Goal: Information Seeking & Learning: Learn about a topic

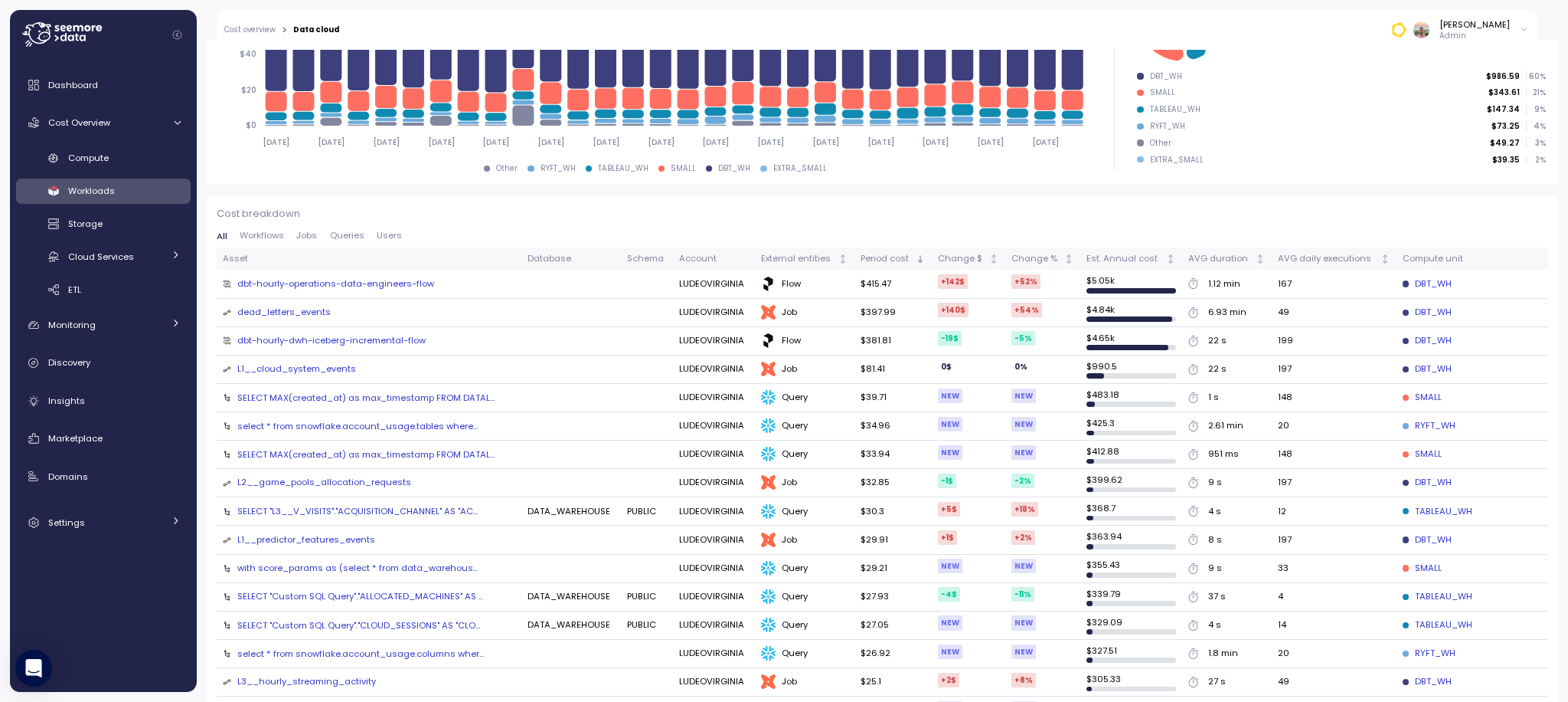
scroll to position [314, 0]
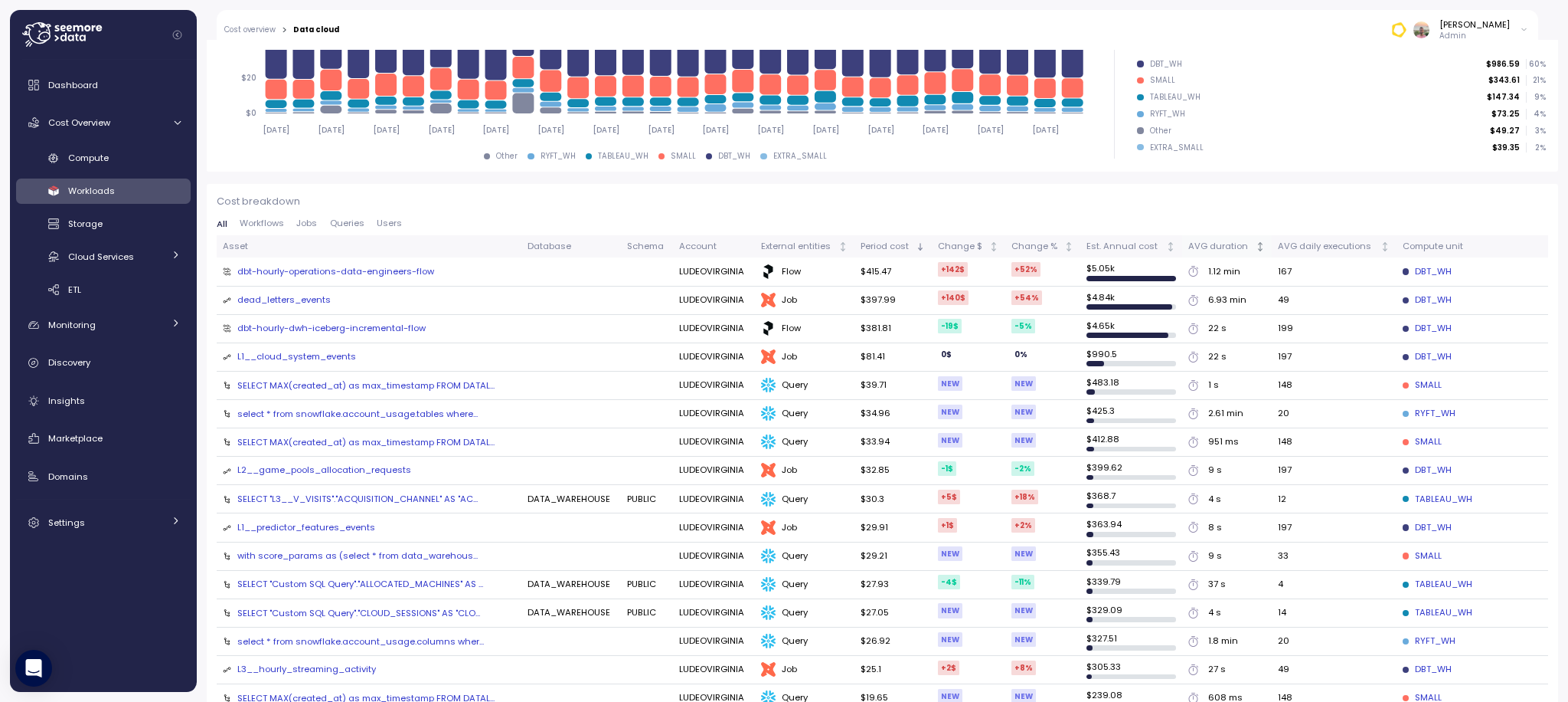
click at [1224, 245] on div "AVG duration" at bounding box center [1221, 247] width 64 height 14
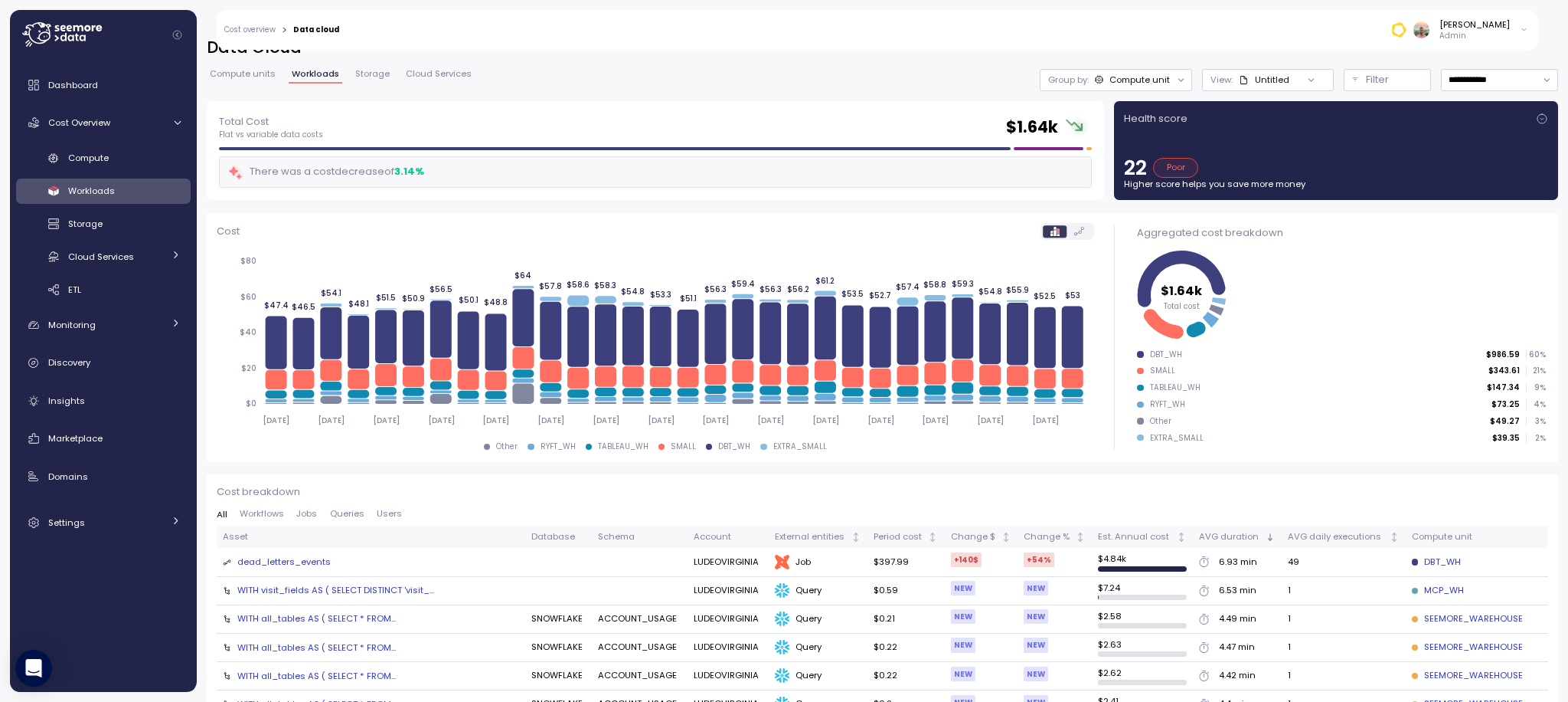
scroll to position [35, 0]
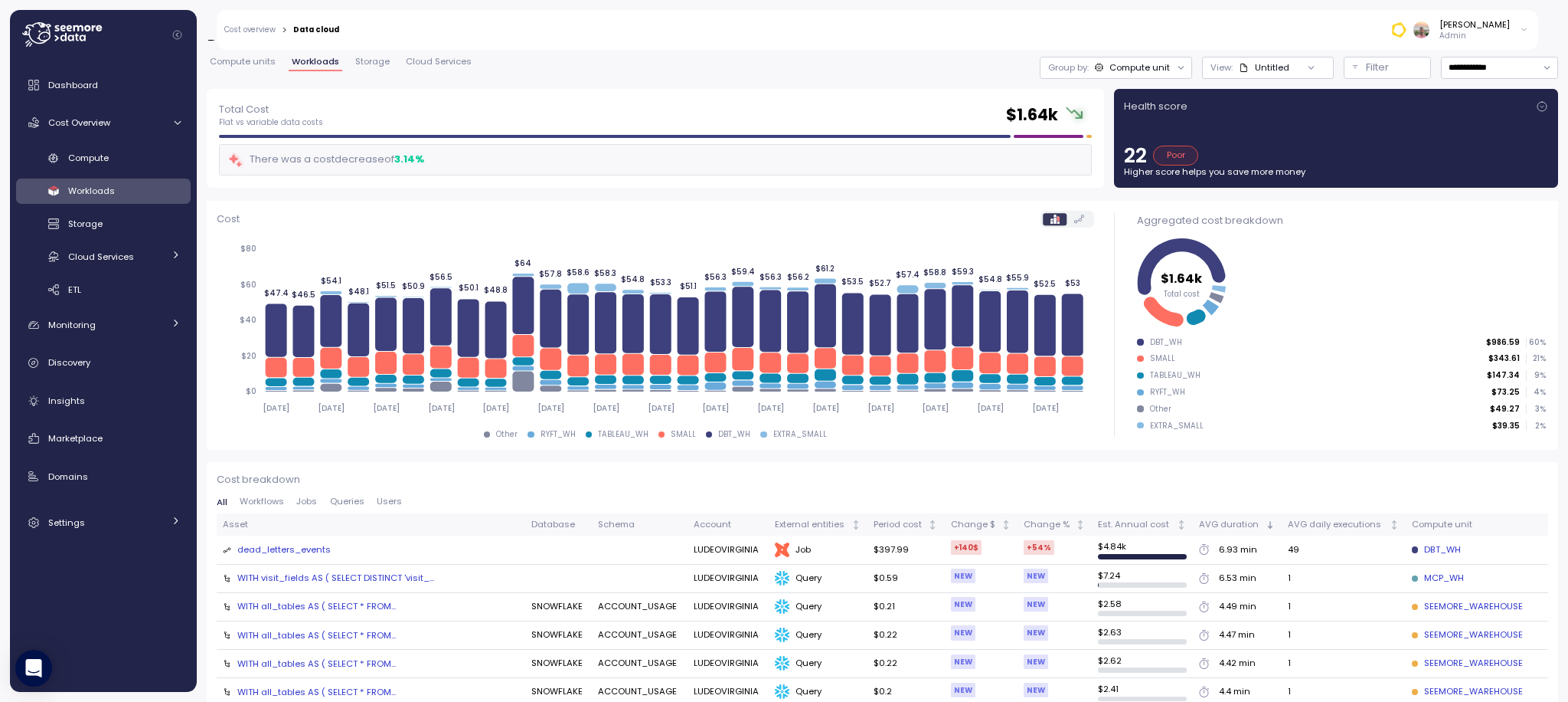
click at [320, 604] on div "WITH all_tables AS ( SELECT * FROM..." at bounding box center [317, 605] width 159 height 13
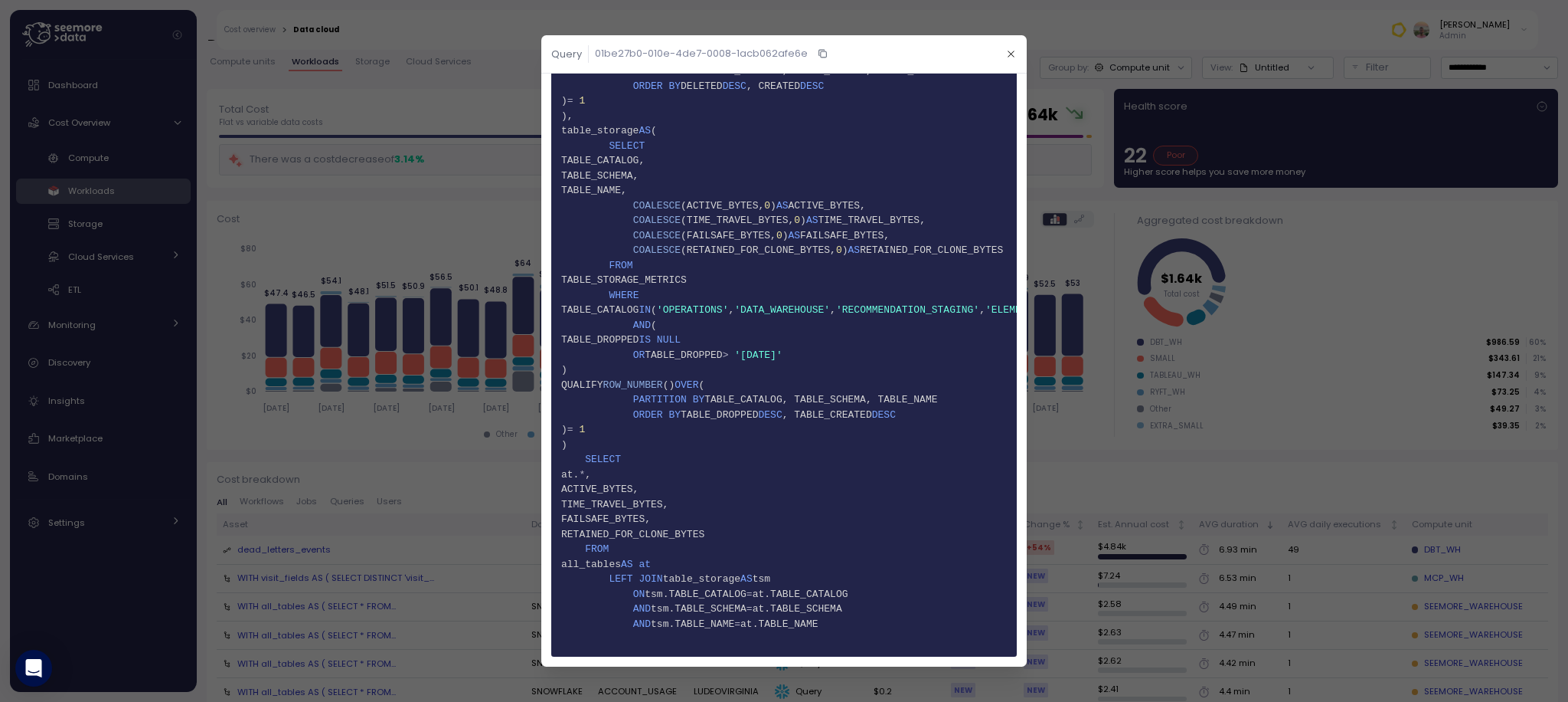
scroll to position [0, 0]
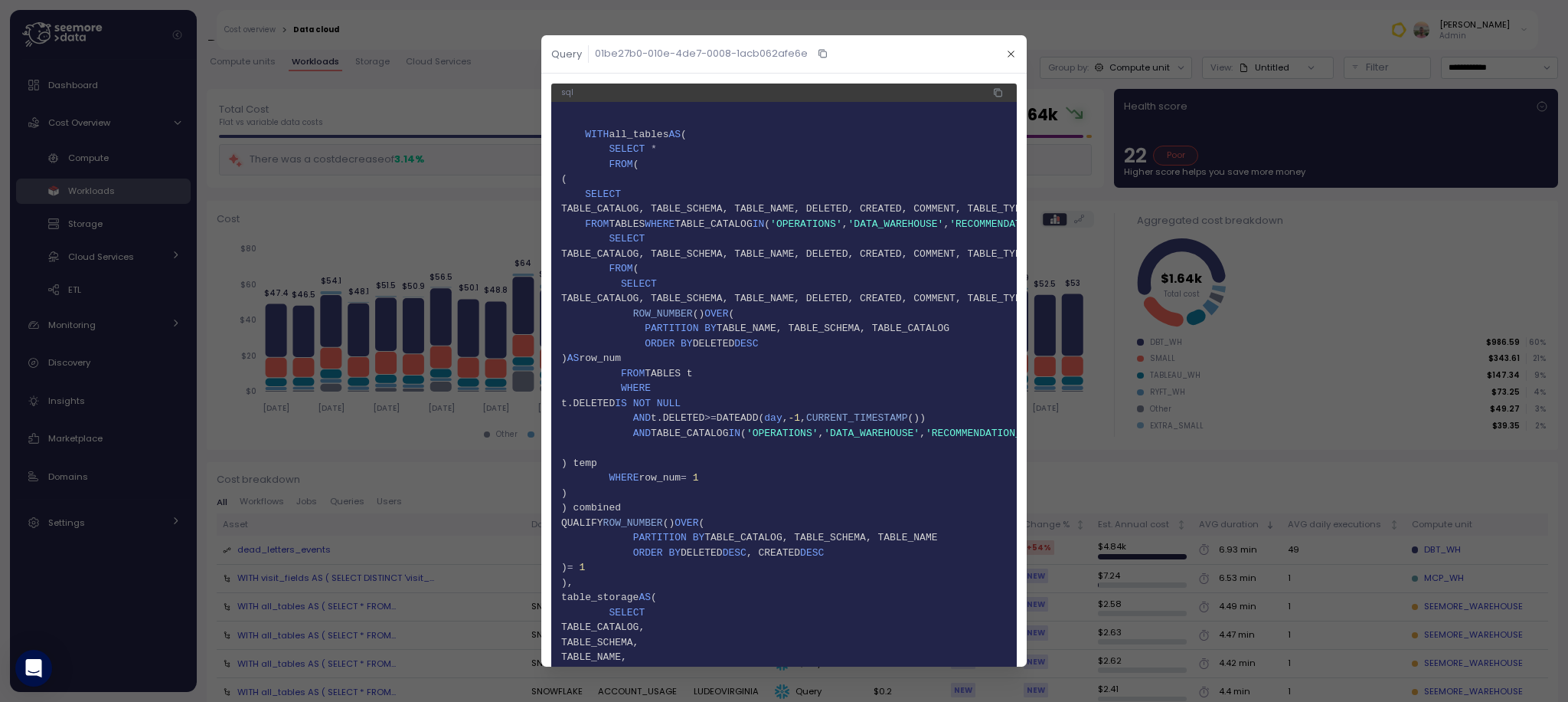
click at [1319, 481] on div at bounding box center [784, 351] width 1568 height 702
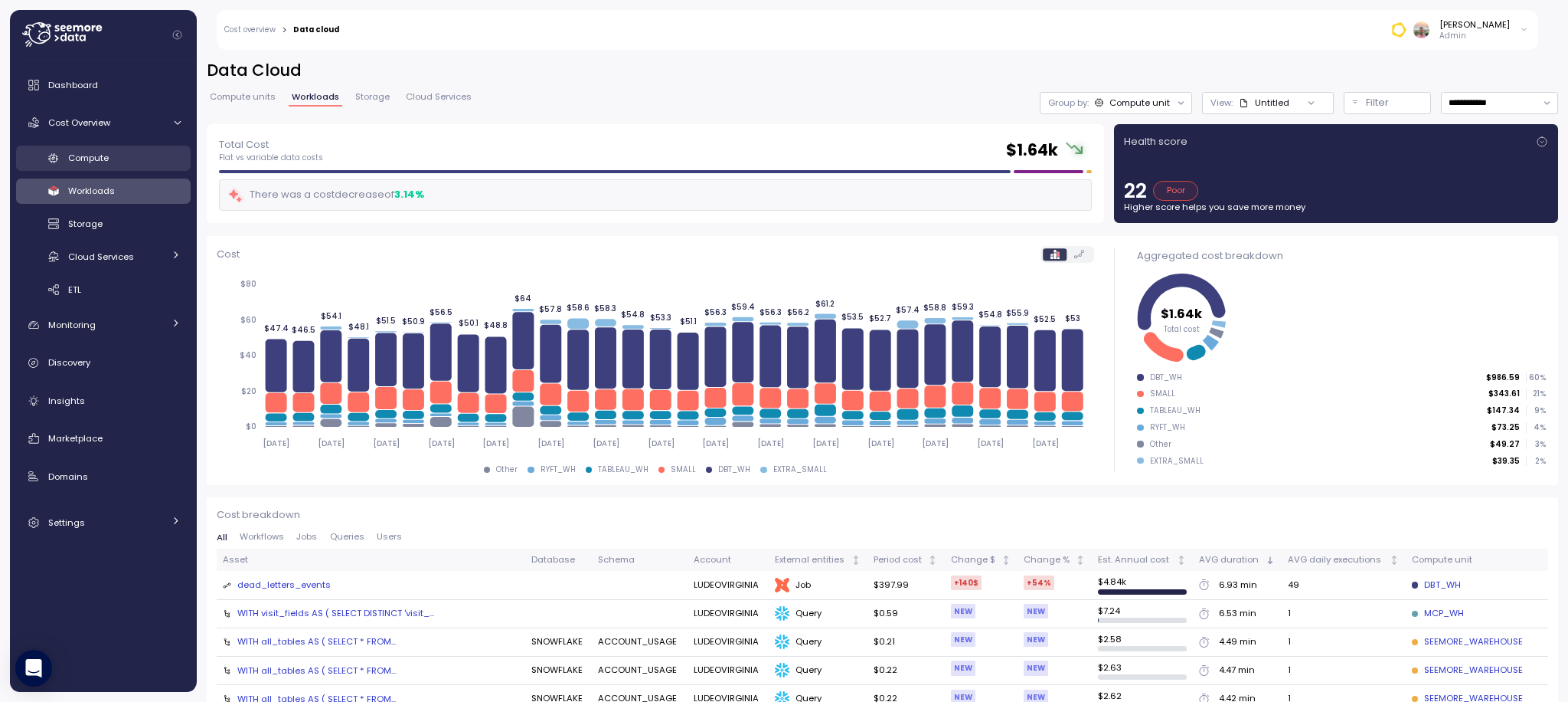
click at [100, 158] on span "Compute" at bounding box center [88, 158] width 41 height 13
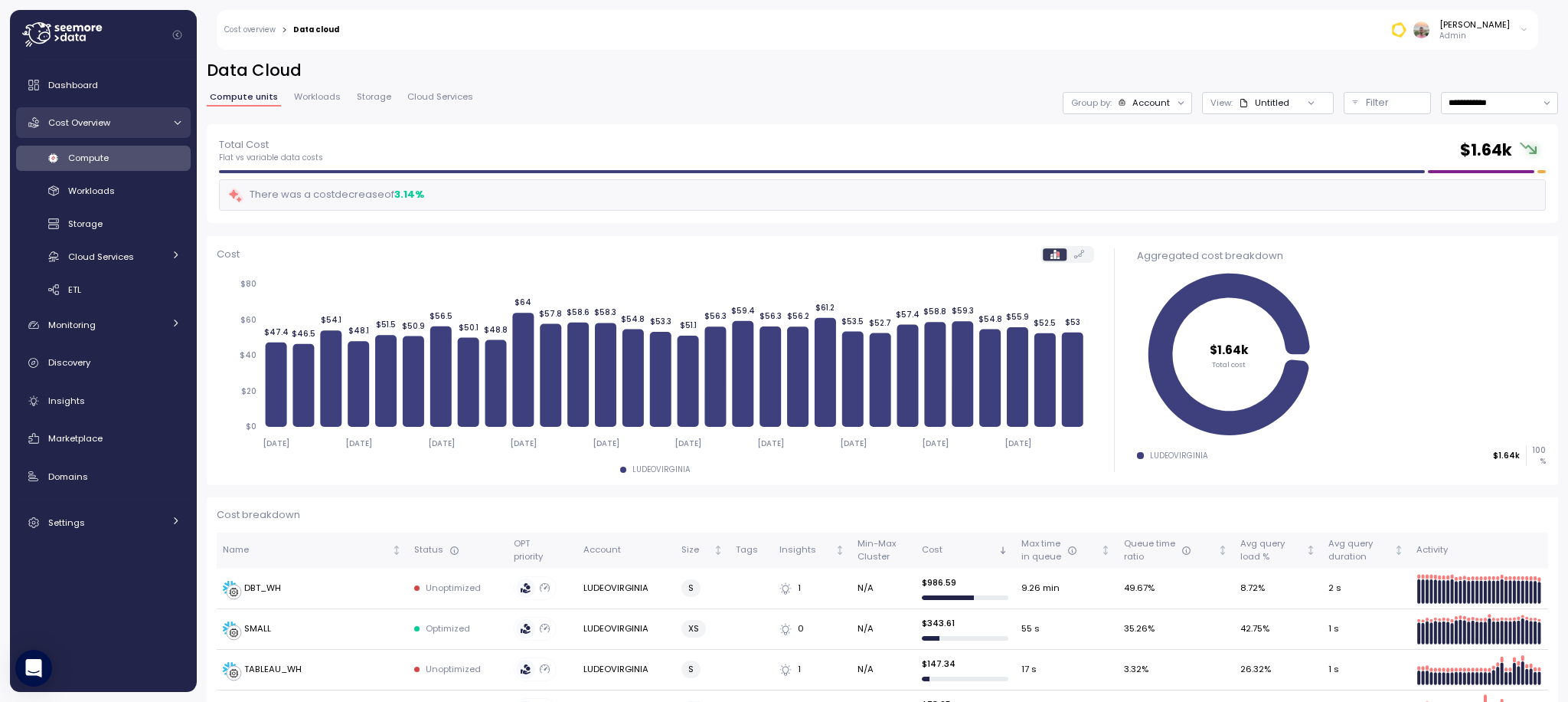
click at [106, 107] on link "Cost Overview" at bounding box center [104, 123] width 174 height 31
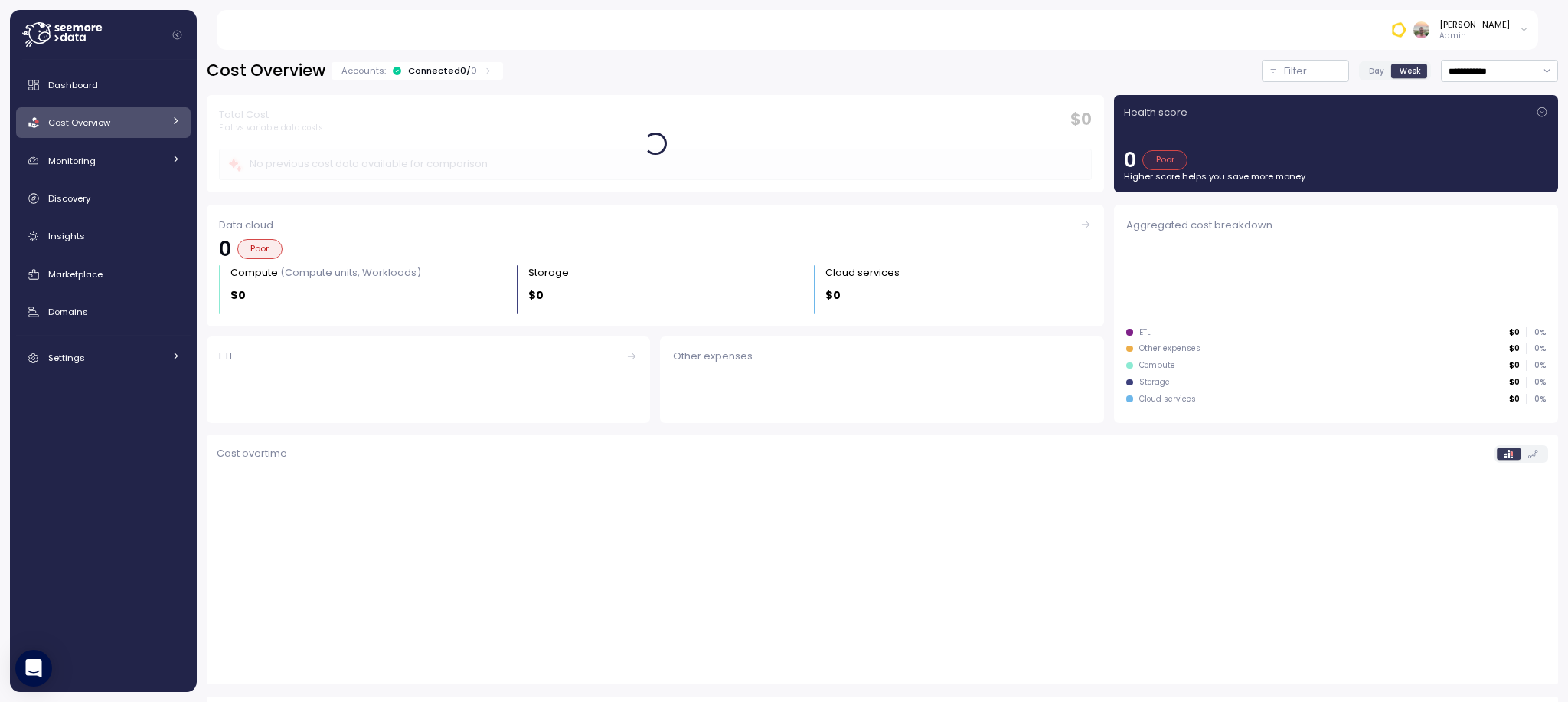
click at [115, 115] on div "Cost Overview" at bounding box center [106, 123] width 115 height 15
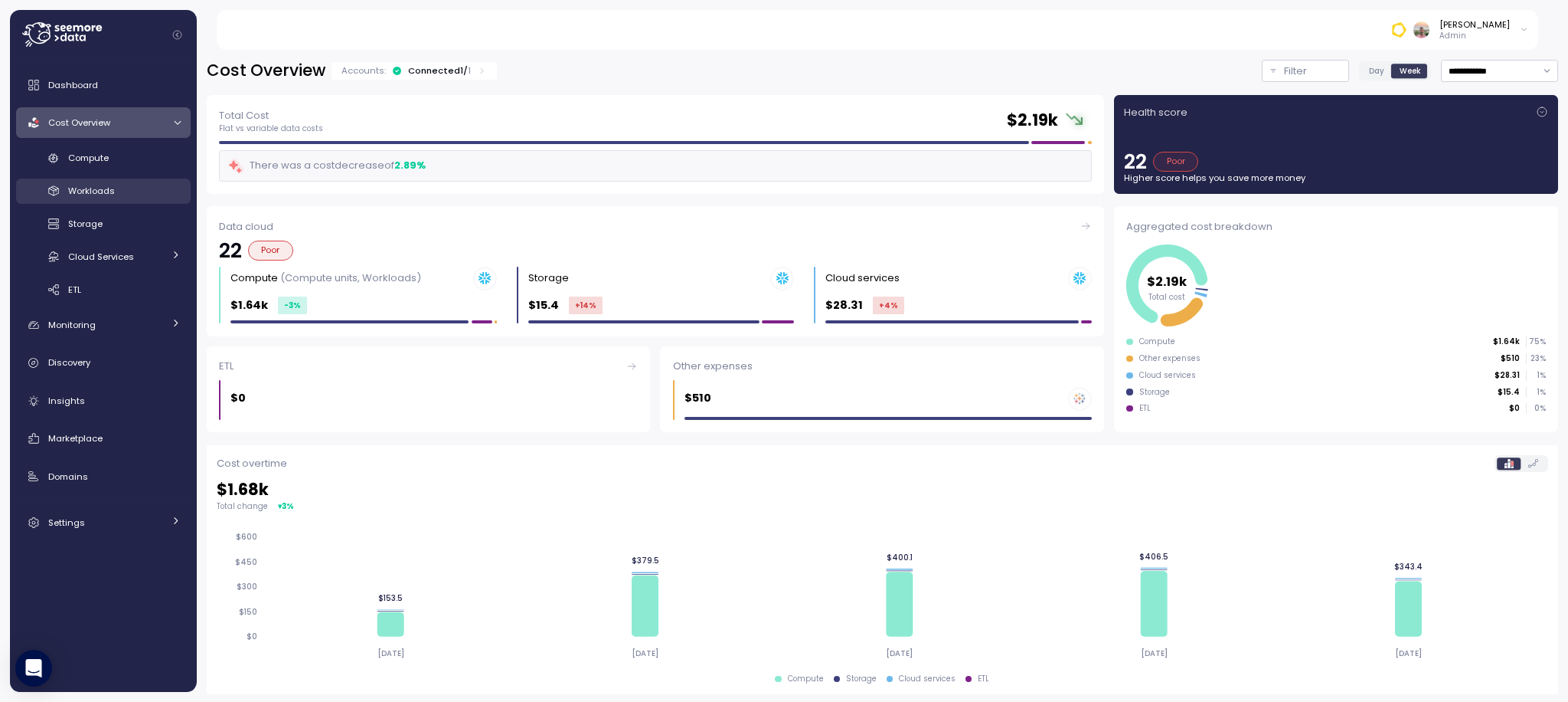
click at [88, 191] on span "Workloads" at bounding box center [91, 191] width 46 height 13
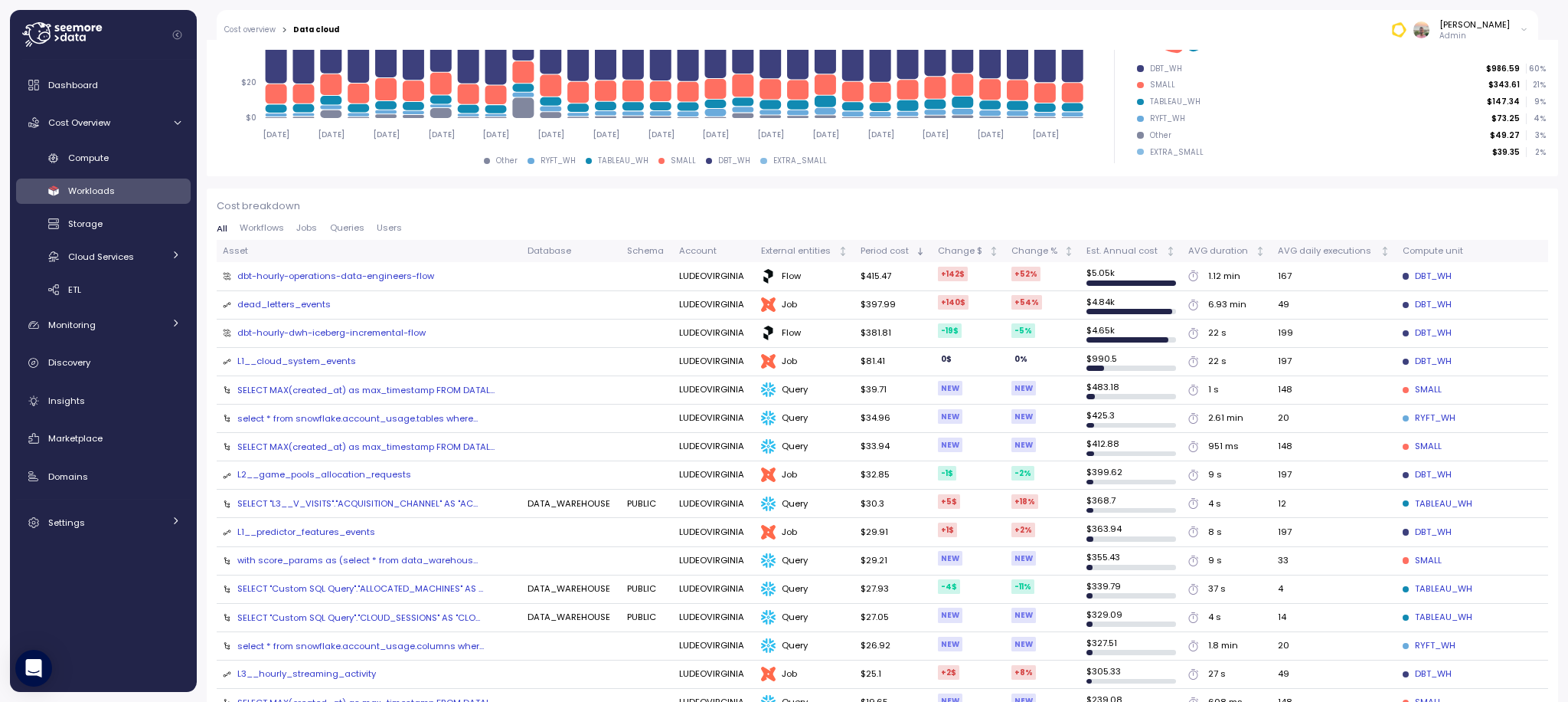
scroll to position [457, 0]
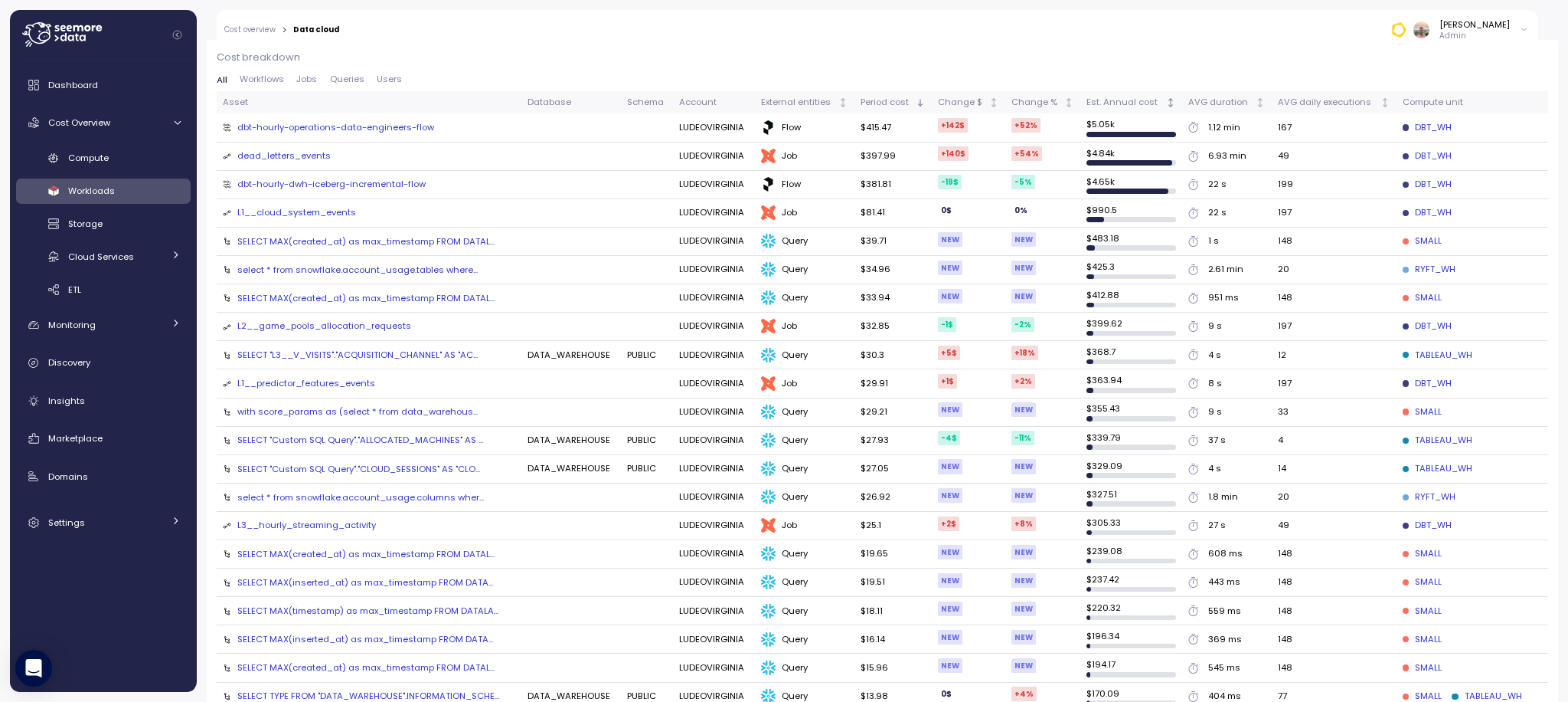
click at [1168, 105] on icon "Not sorted" at bounding box center [1170, 106] width 4 height 2
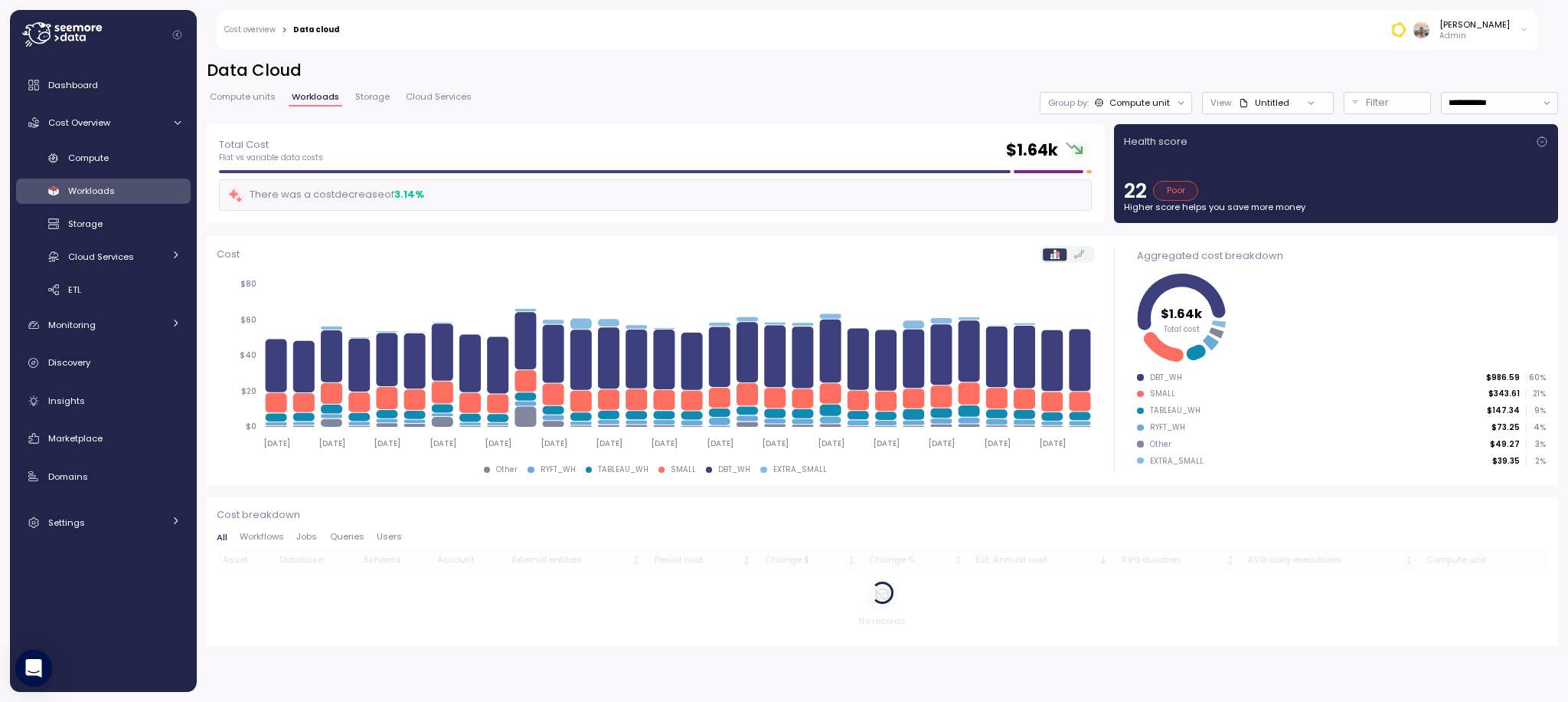
scroll to position [0, 0]
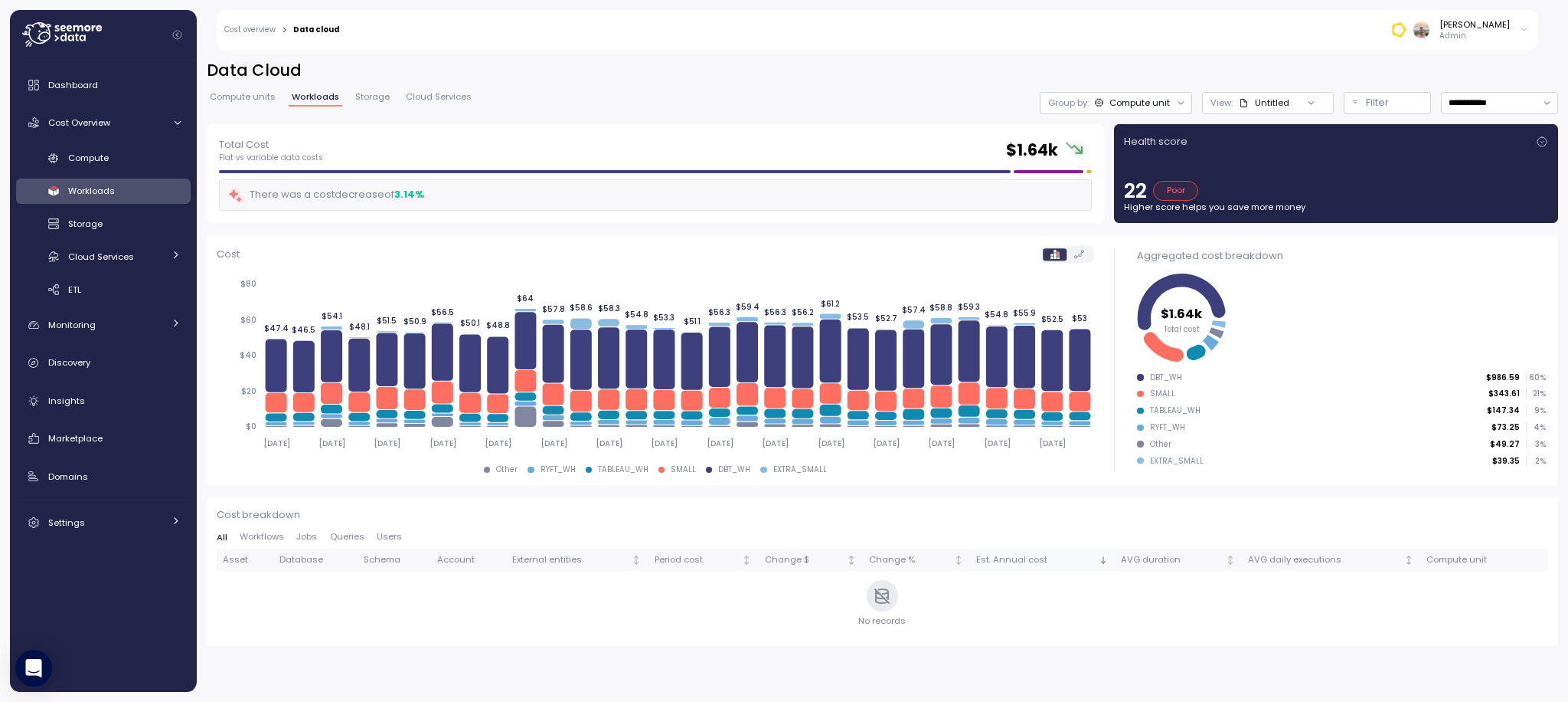
click at [1017, 555] on div "Est. Annual cost" at bounding box center [1036, 560] width 119 height 14
click at [101, 187] on span "Workloads" at bounding box center [91, 191] width 46 height 13
click at [71, 152] on span "Compute" at bounding box center [88, 158] width 41 height 13
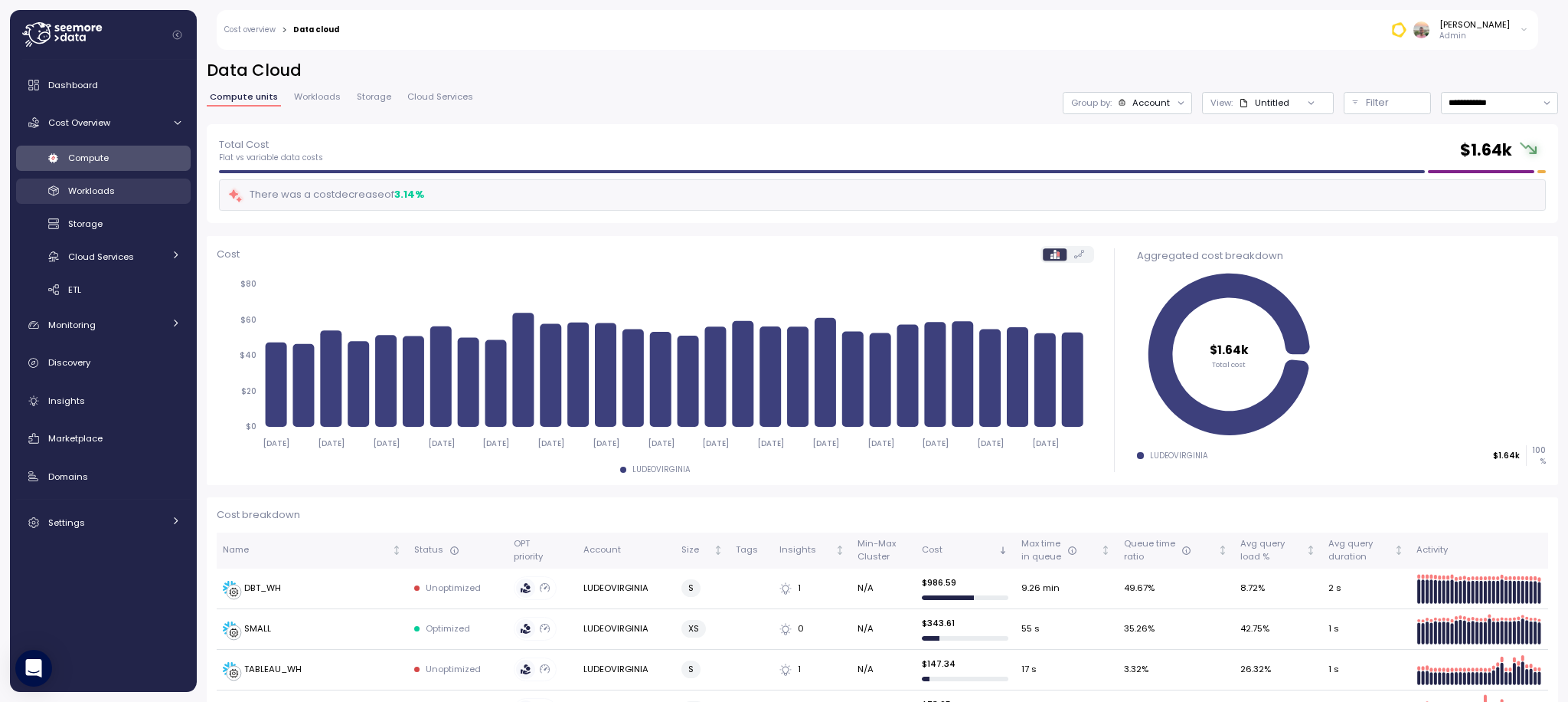
click at [127, 186] on div "Workloads" at bounding box center [124, 191] width 112 height 15
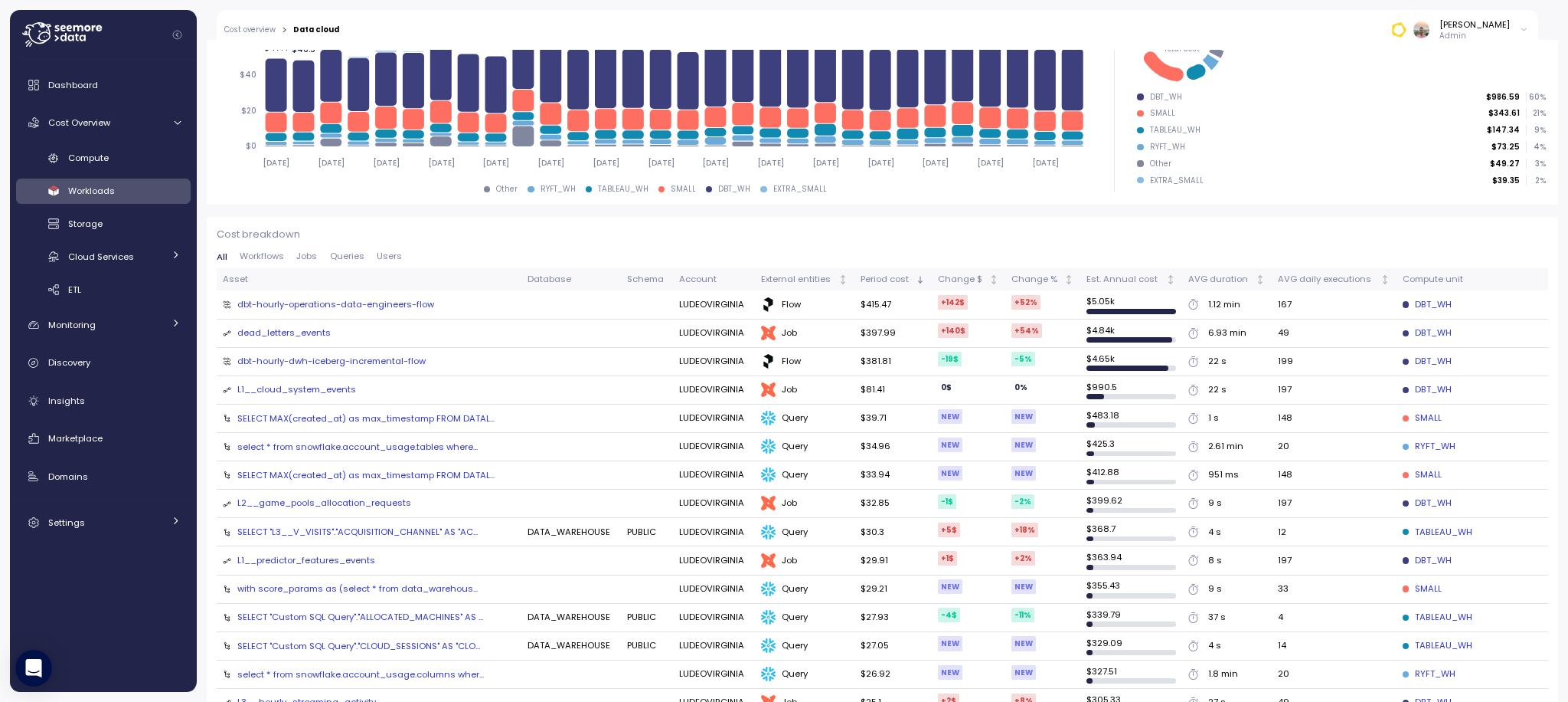
scroll to position [269, 0]
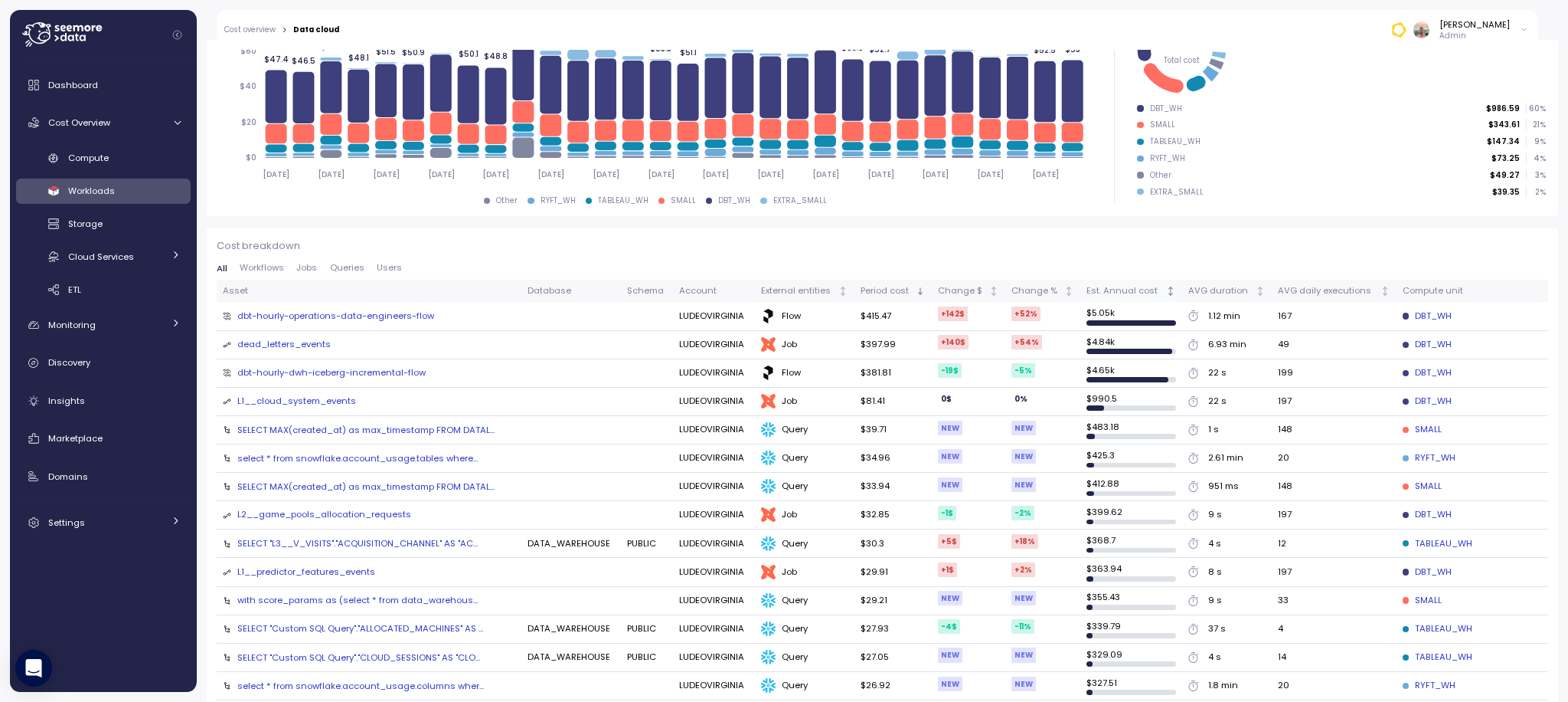
click at [1165, 293] on icon "Not sorted" at bounding box center [1170, 290] width 11 height 11
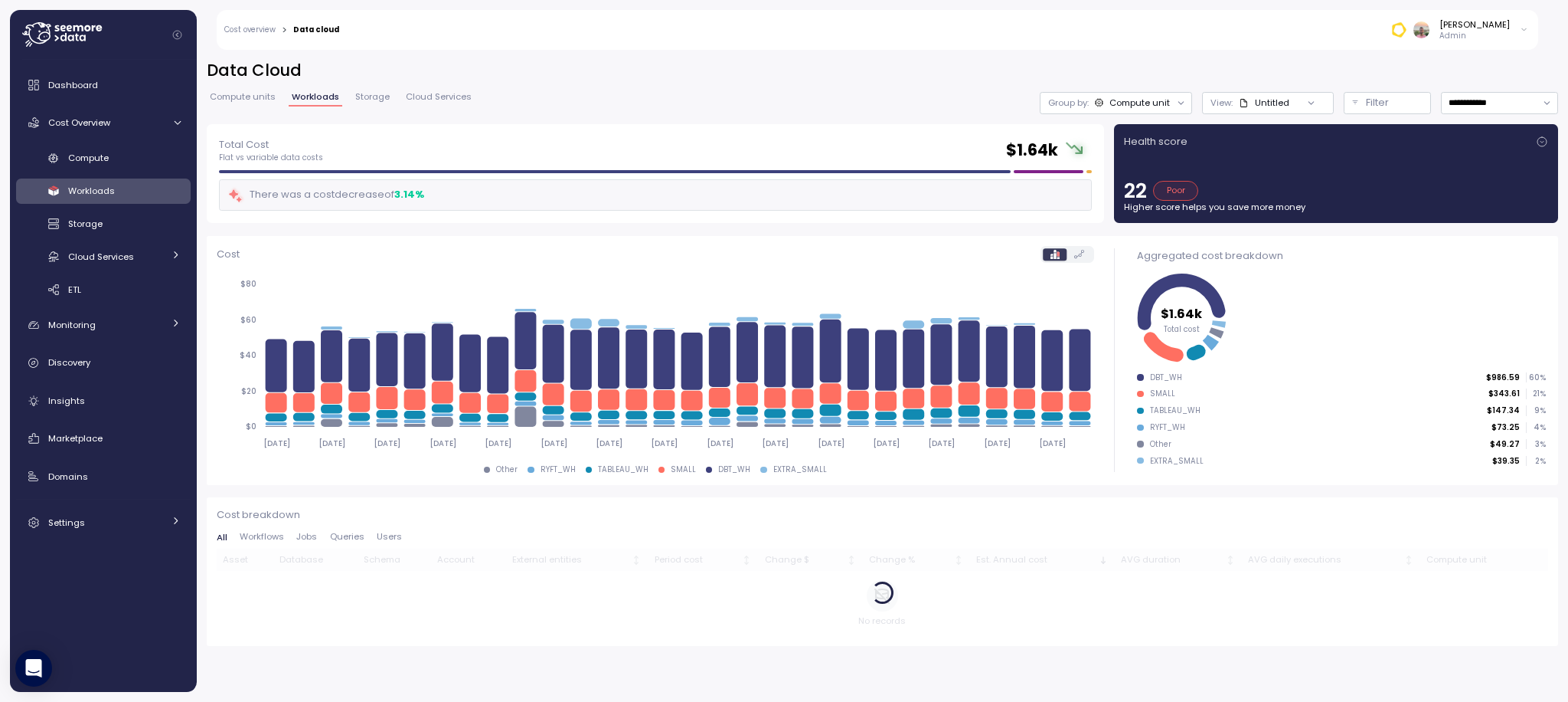
scroll to position [0, 0]
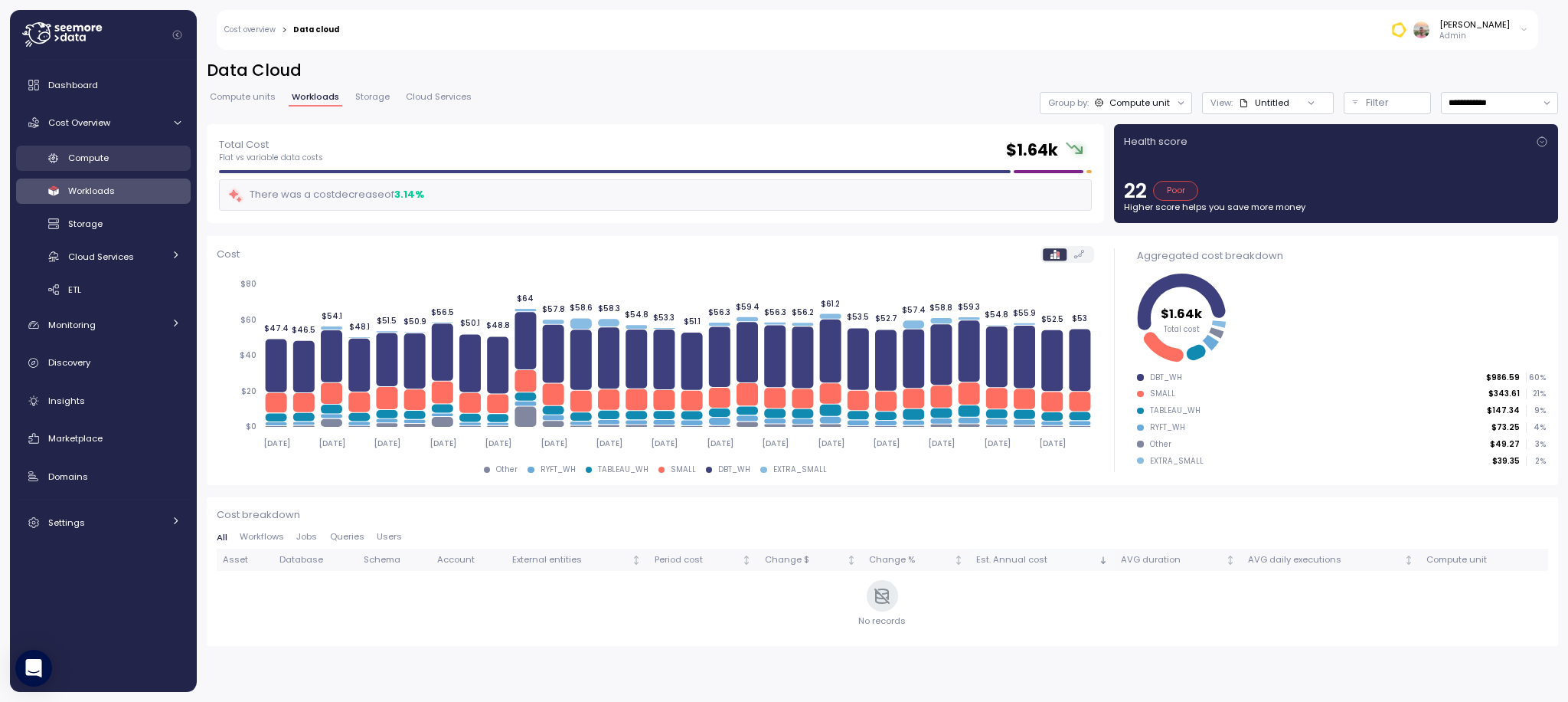
click at [98, 160] on span "Compute" at bounding box center [88, 158] width 41 height 13
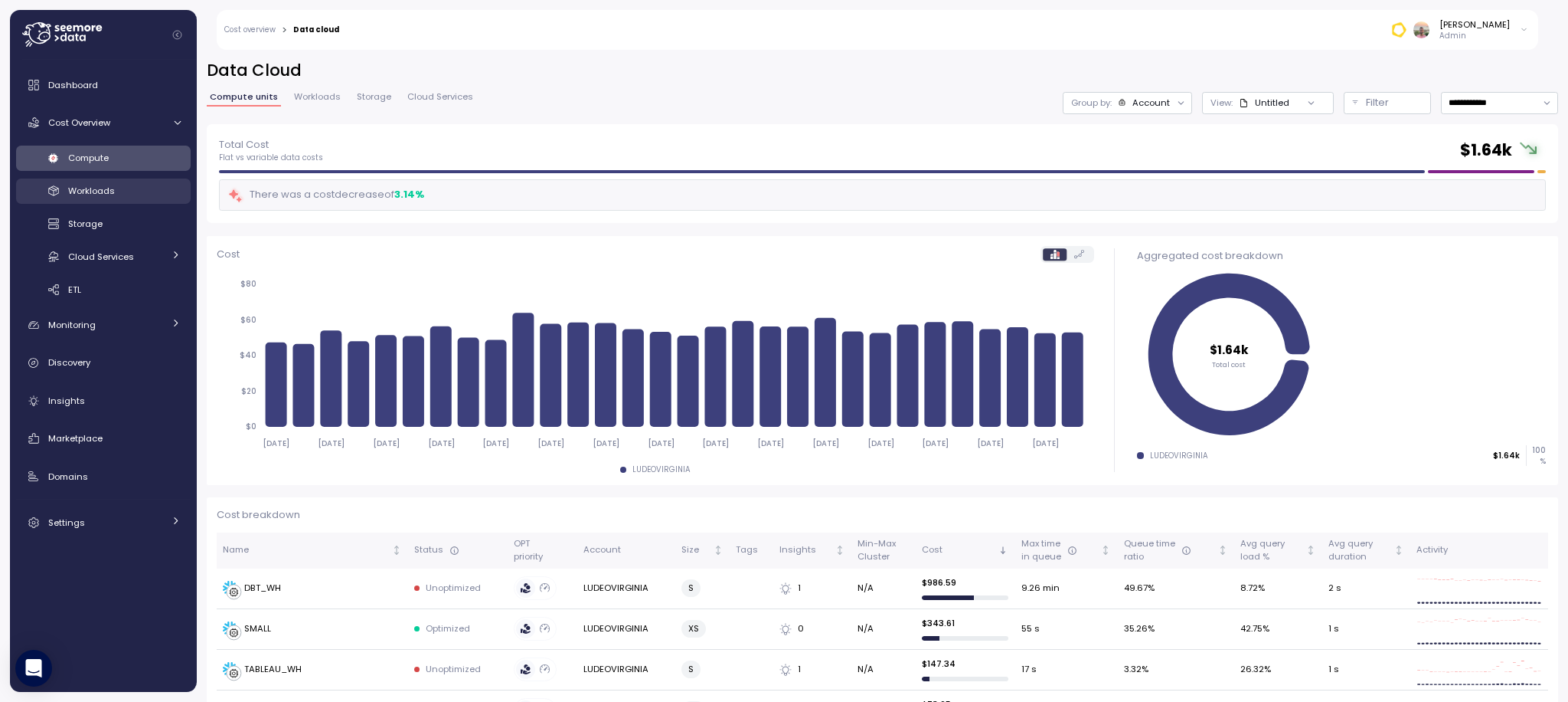
click at [102, 191] on span "Workloads" at bounding box center [91, 191] width 46 height 13
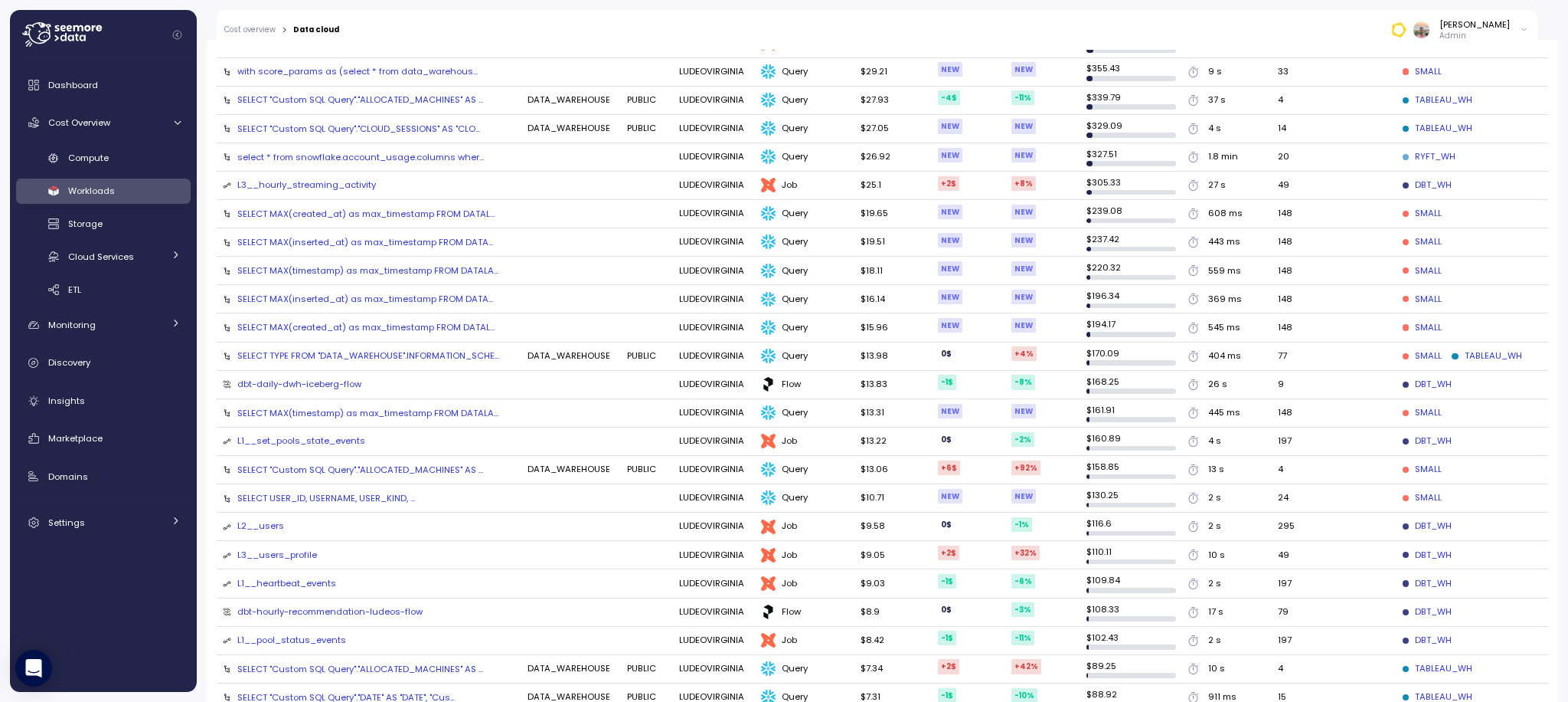
scroll to position [418, 0]
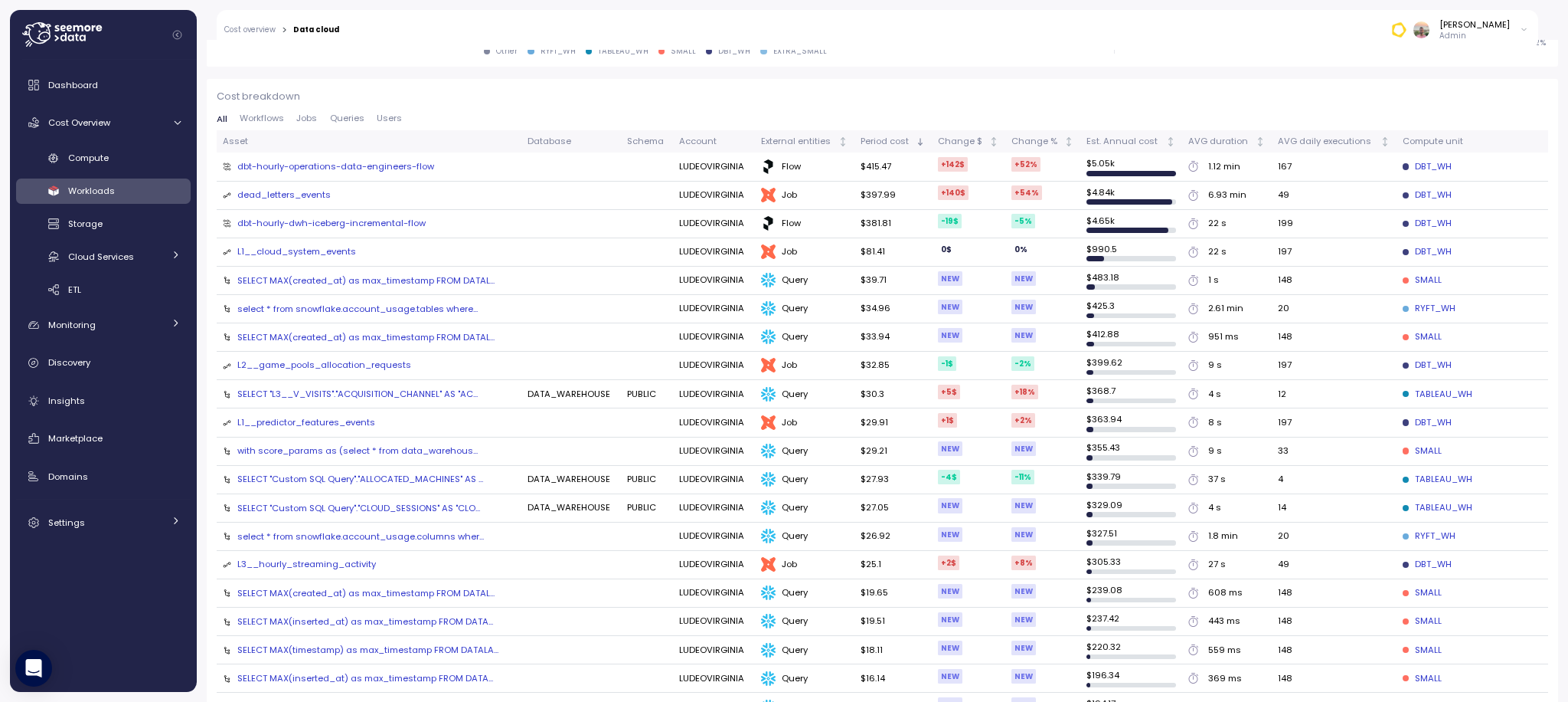
click at [418, 276] on div "SELECT MAX(created_at) as max_timestamp FROM DATAL..." at bounding box center [366, 280] width 257 height 13
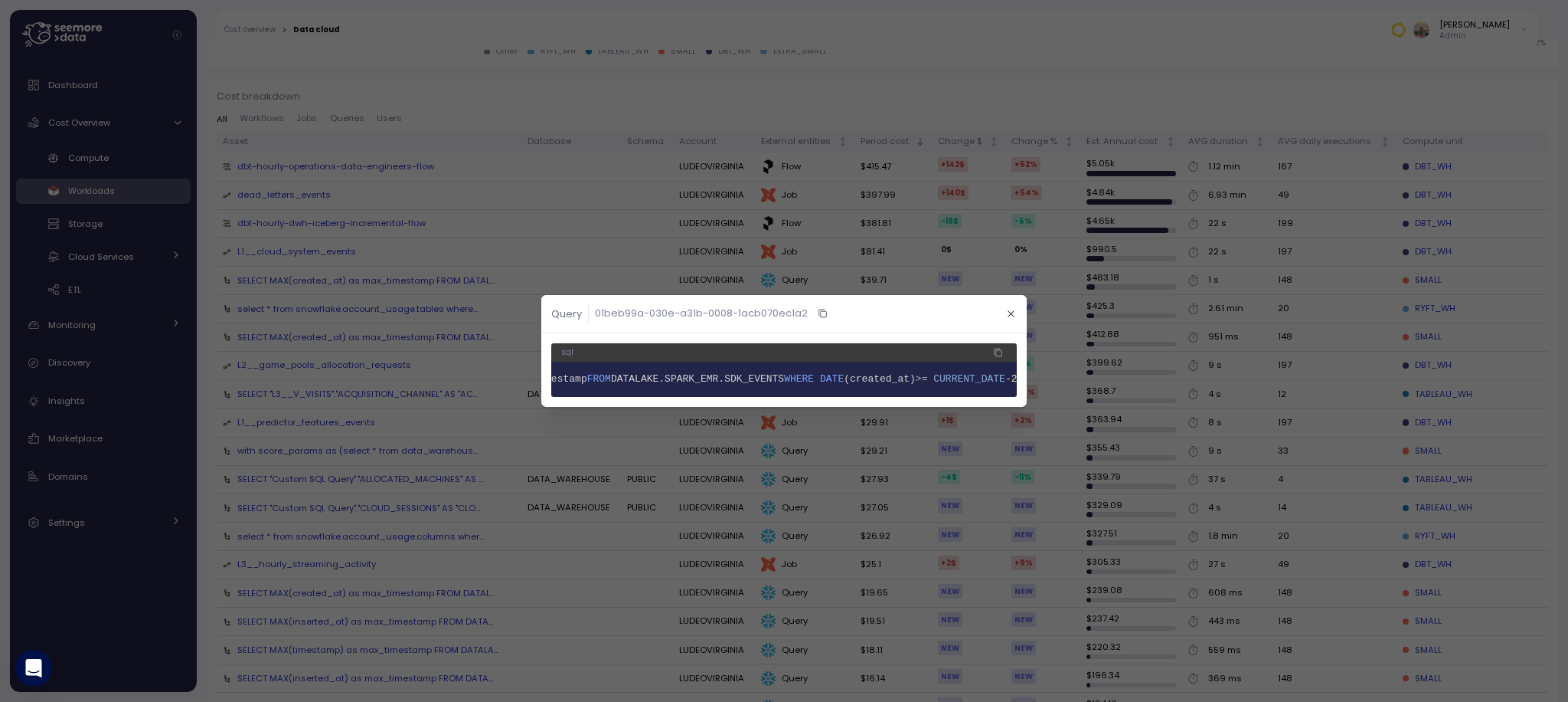
scroll to position [0, 233]
click at [1009, 309] on icon "button" at bounding box center [1010, 314] width 10 height 10
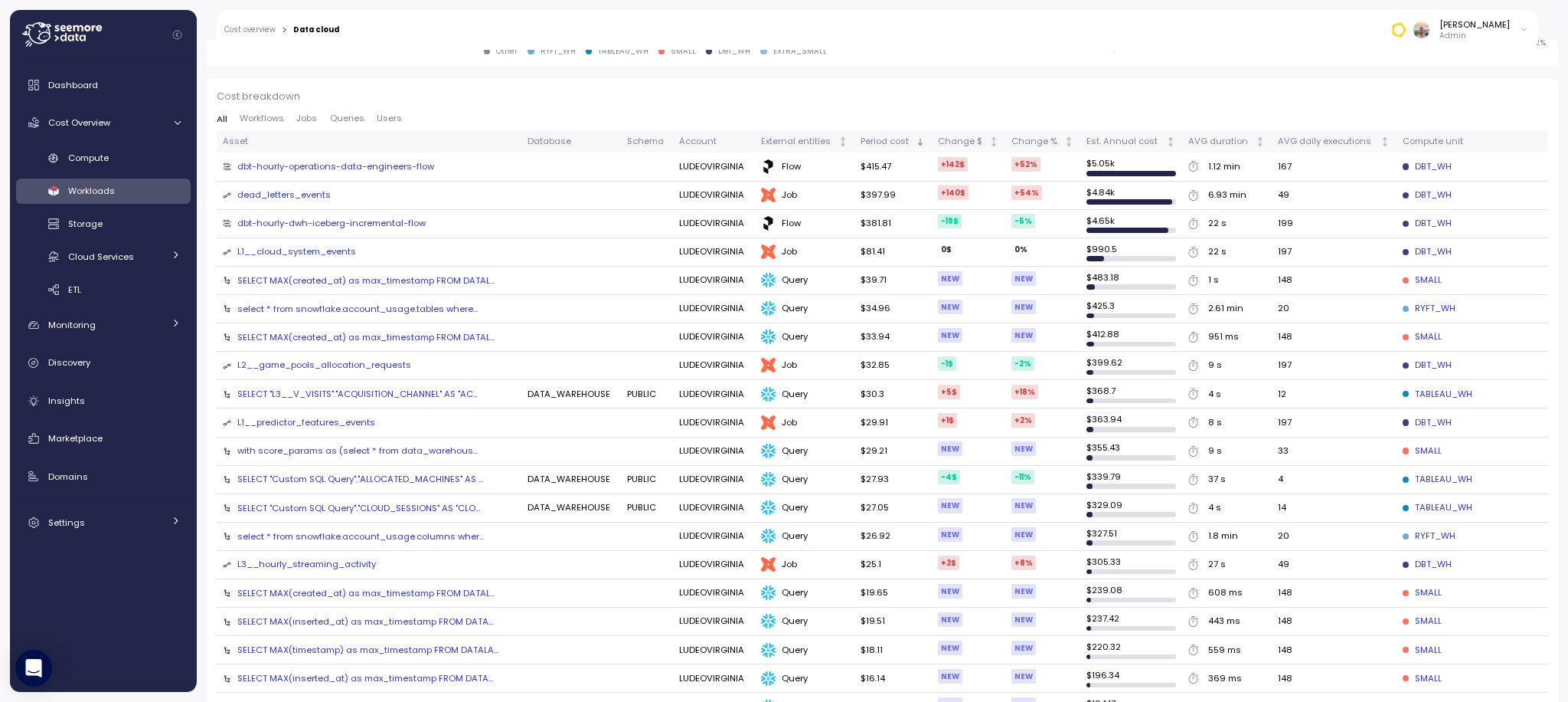
click at [320, 247] on div "L1__cloud_system_events" at bounding box center [296, 252] width 119 height 14
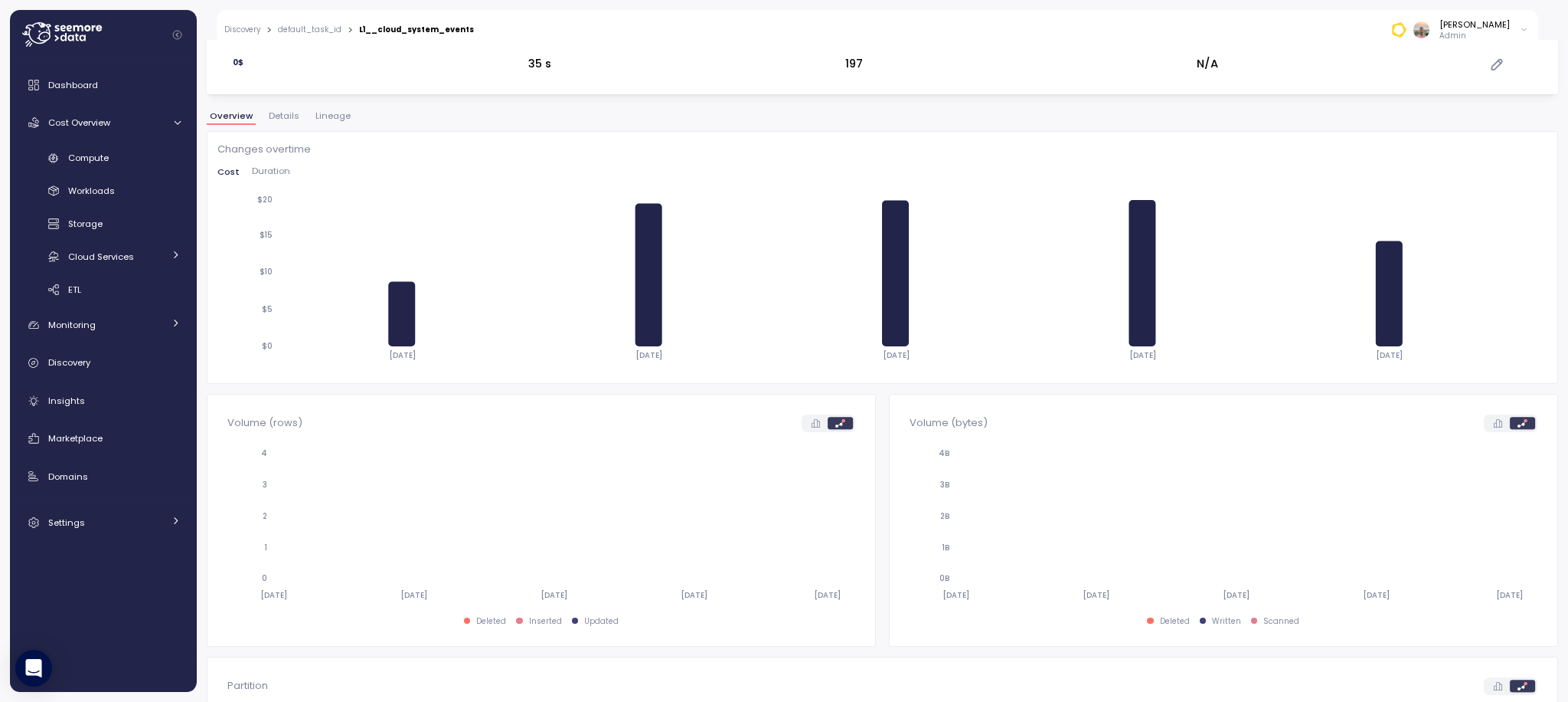
scroll to position [208, 0]
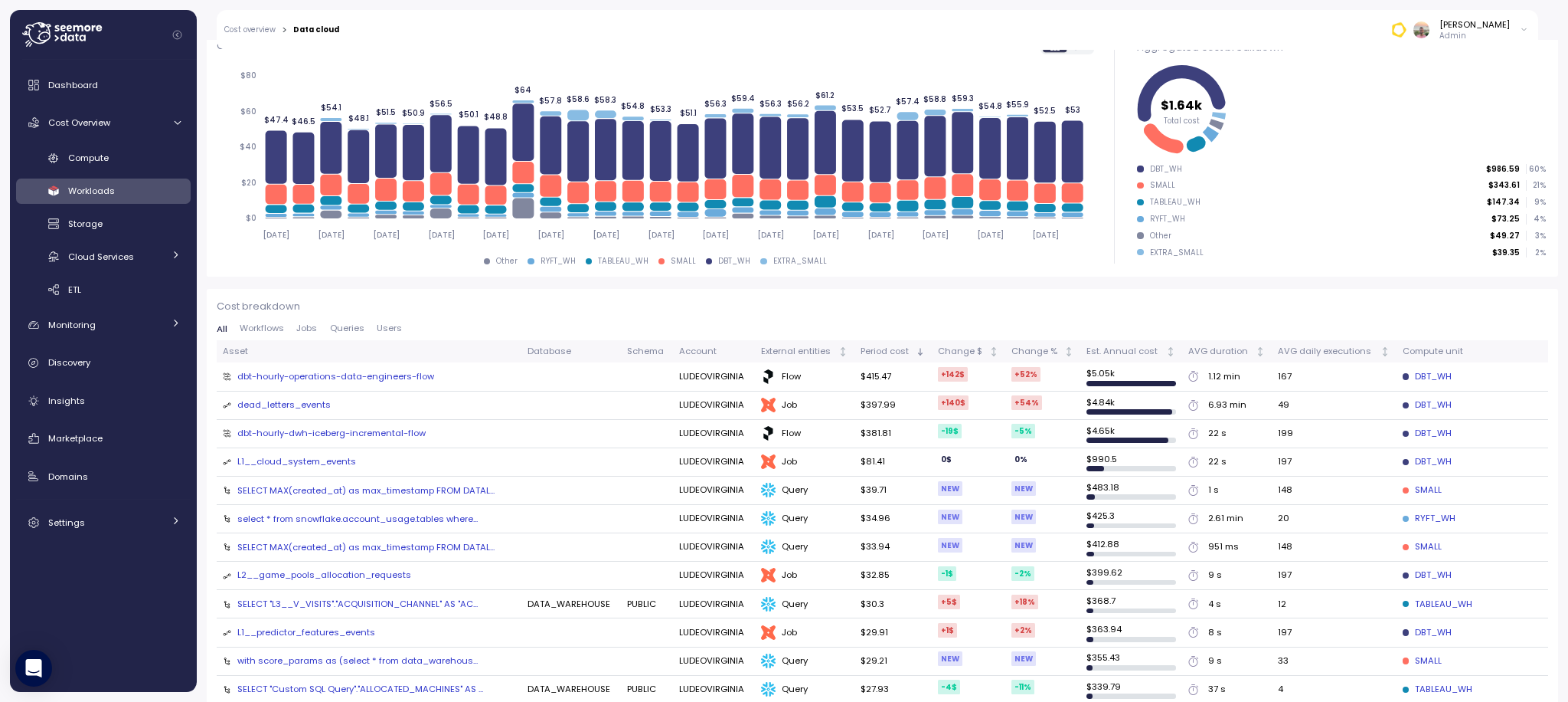
click at [415, 490] on div "SELECT MAX(created_at) as max_timestamp FROM DATAL..." at bounding box center [366, 490] width 257 height 13
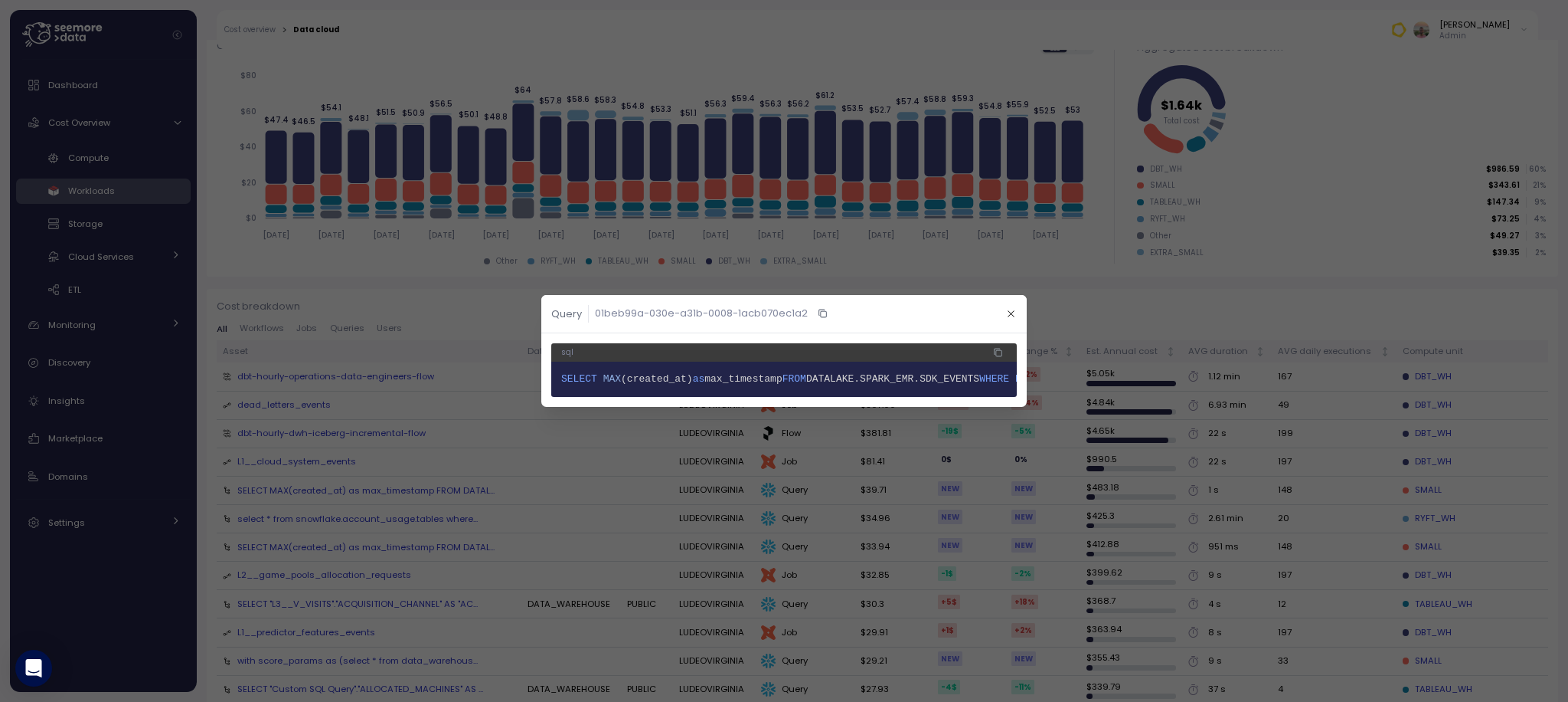
scroll to position [0, 233]
click at [1014, 310] on icon "button" at bounding box center [1010, 314] width 10 height 10
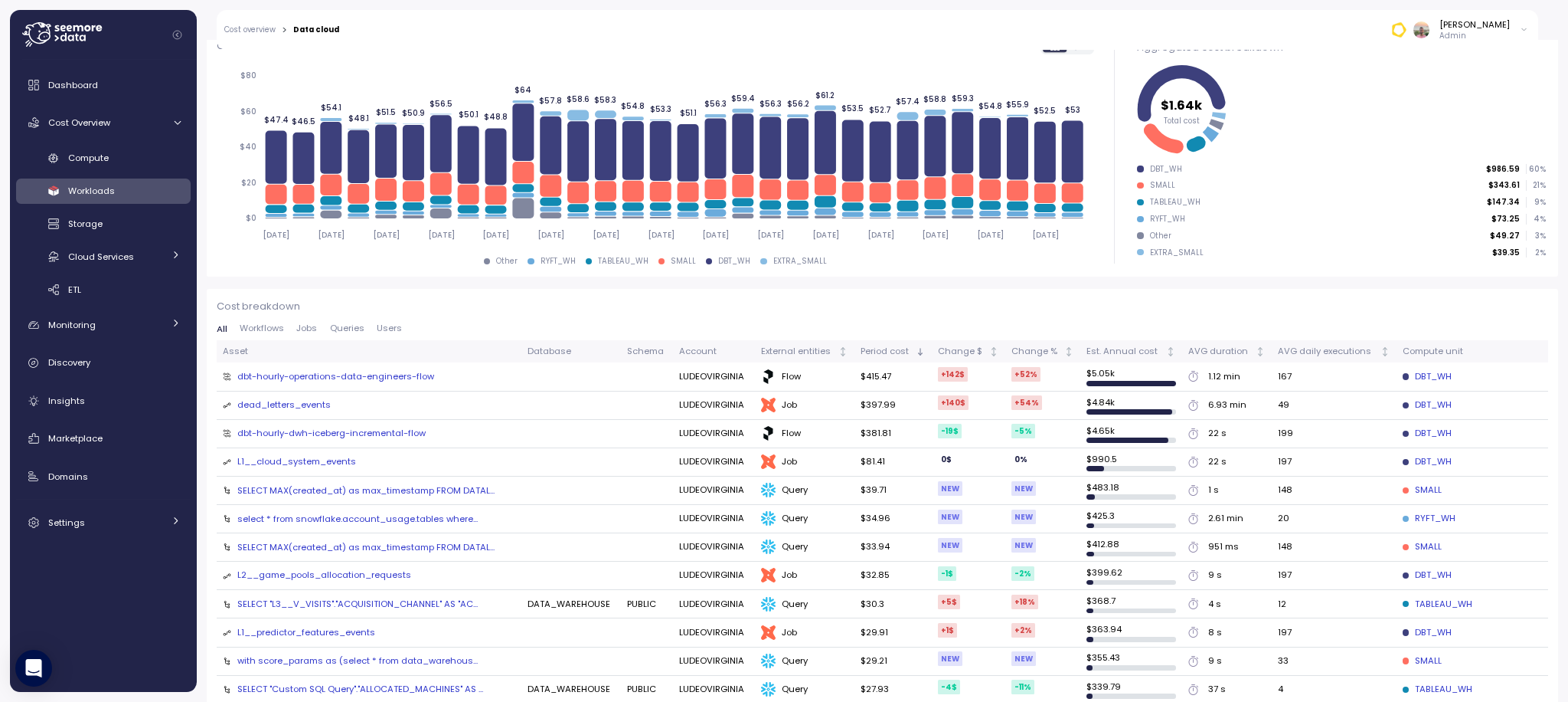
click at [352, 545] on div "SELECT MAX(created_at) as max_timestamp FROM DATAL..." at bounding box center [366, 547] width 257 height 13
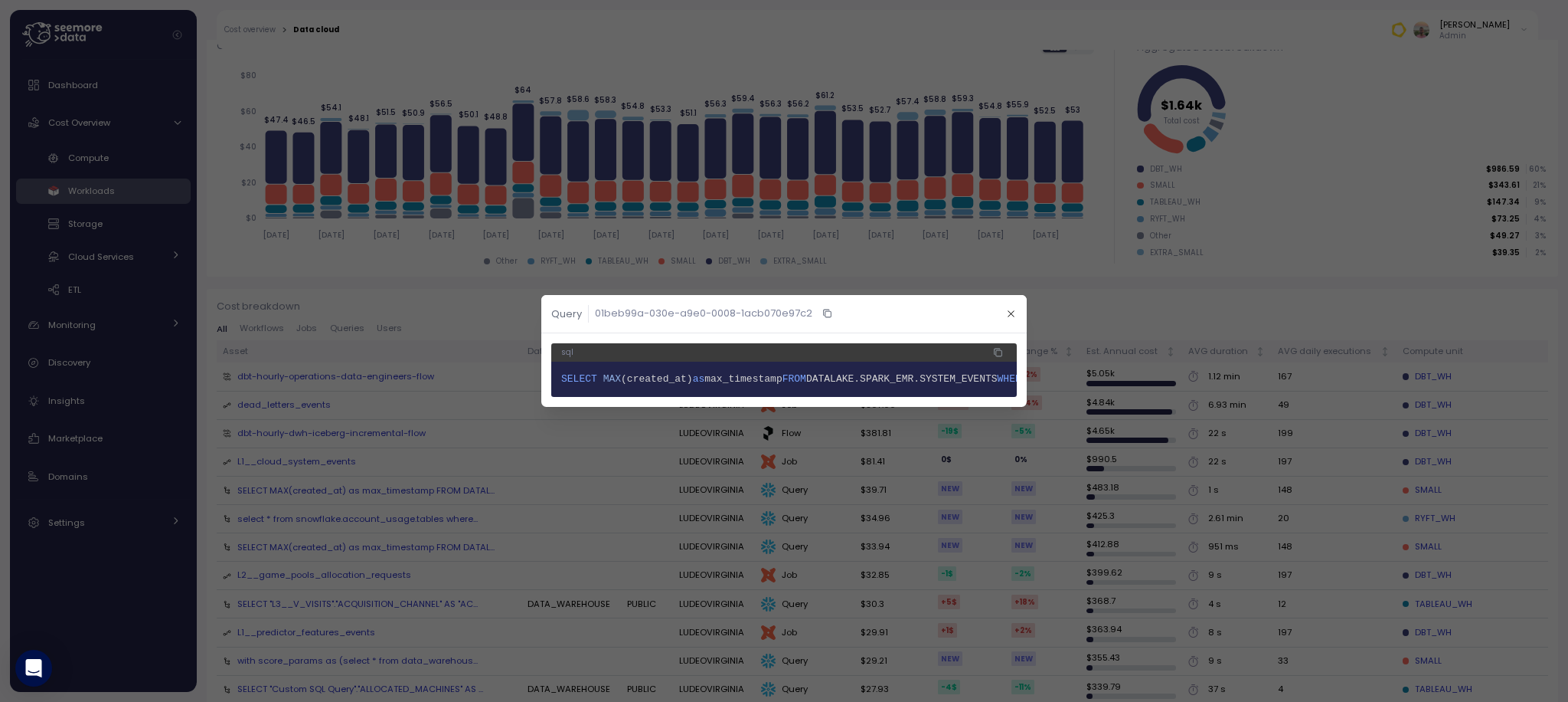
scroll to position [0, 252]
drag, startPoint x: 1010, startPoint y: 308, endPoint x: 1059, endPoint y: 368, distance: 77.5
click at [1010, 309] on icon "button" at bounding box center [1010, 314] width 10 height 10
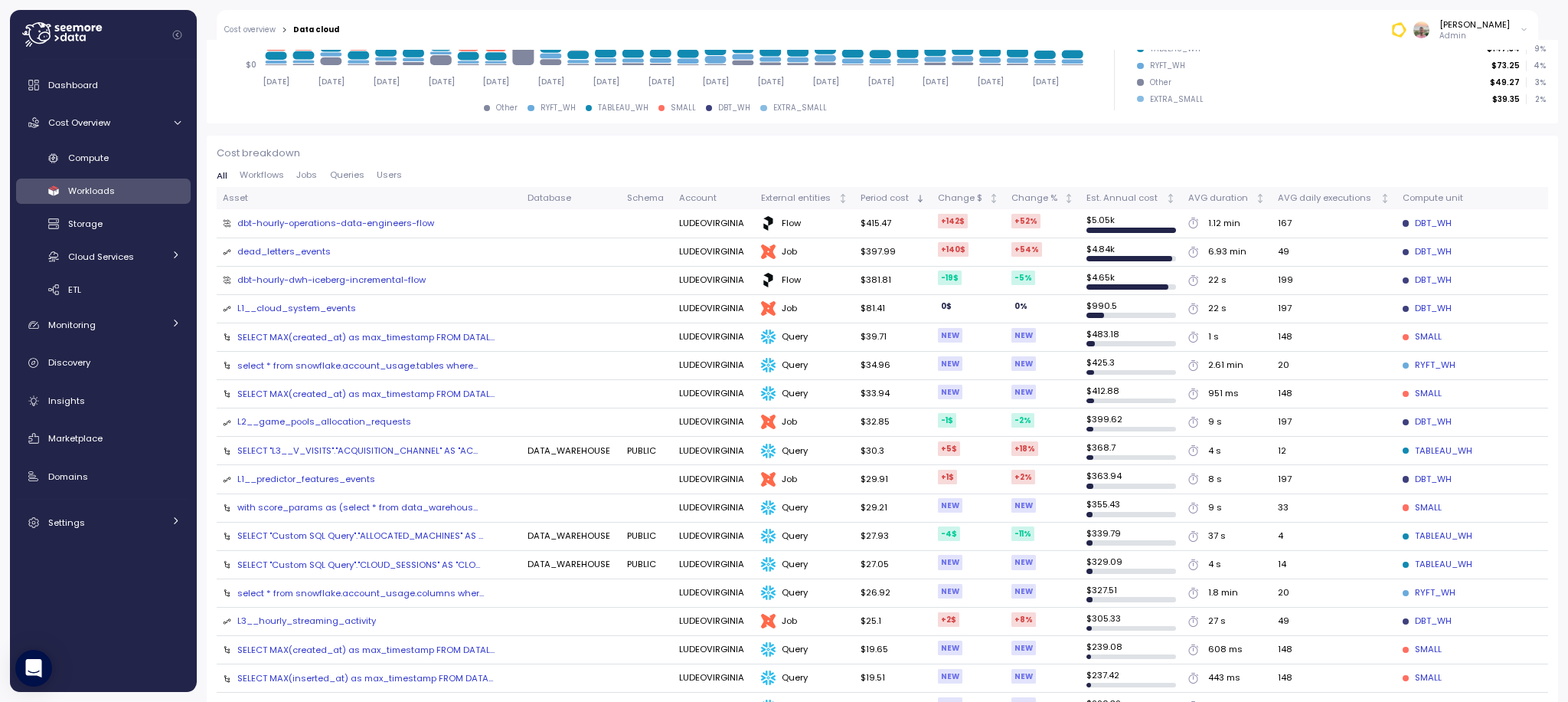
scroll to position [0, 0]
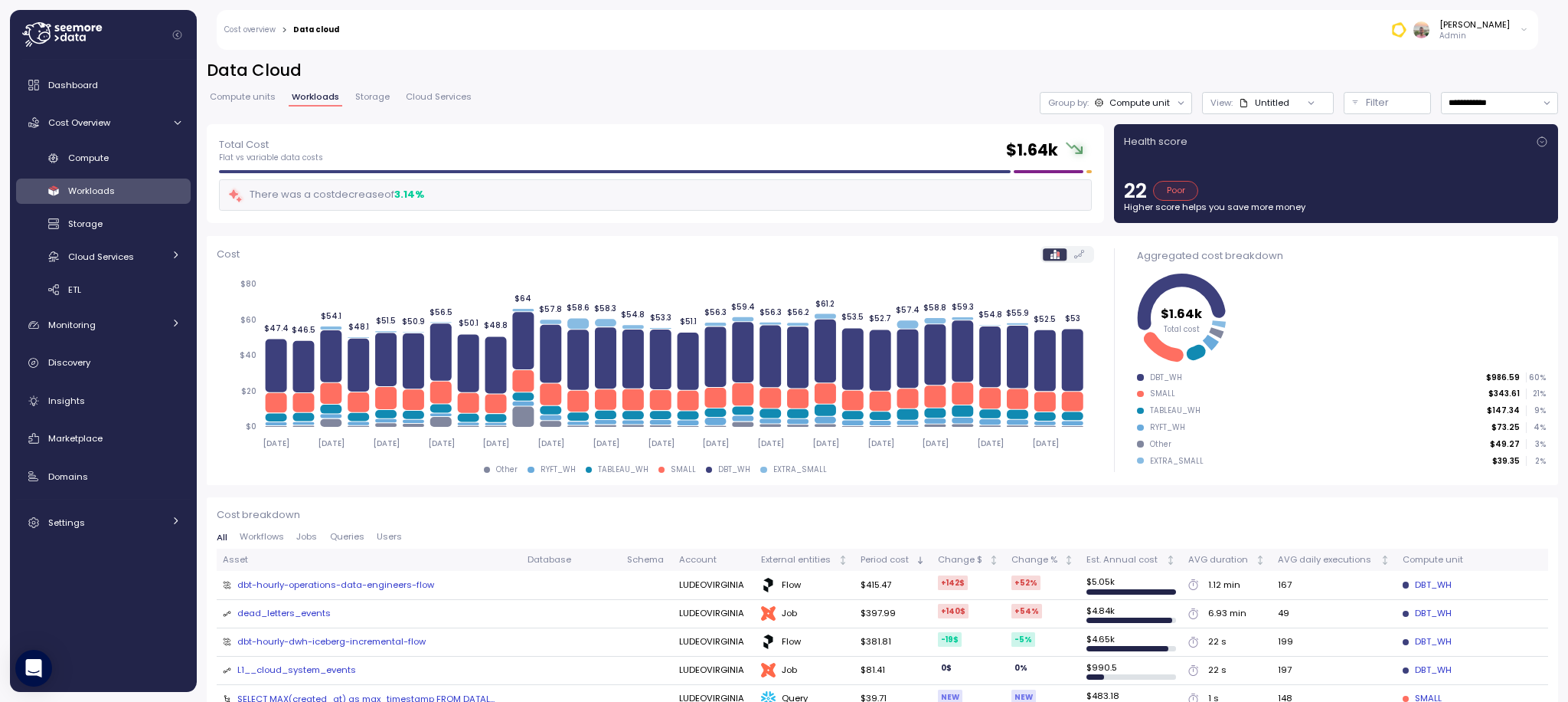
click at [1263, 103] on div "Untitled" at bounding box center [1264, 103] width 50 height 13
click at [1127, 103] on div "Compute unit" at bounding box center [1139, 103] width 60 height 13
click at [829, 88] on div "**********" at bounding box center [883, 92] width 1351 height 64
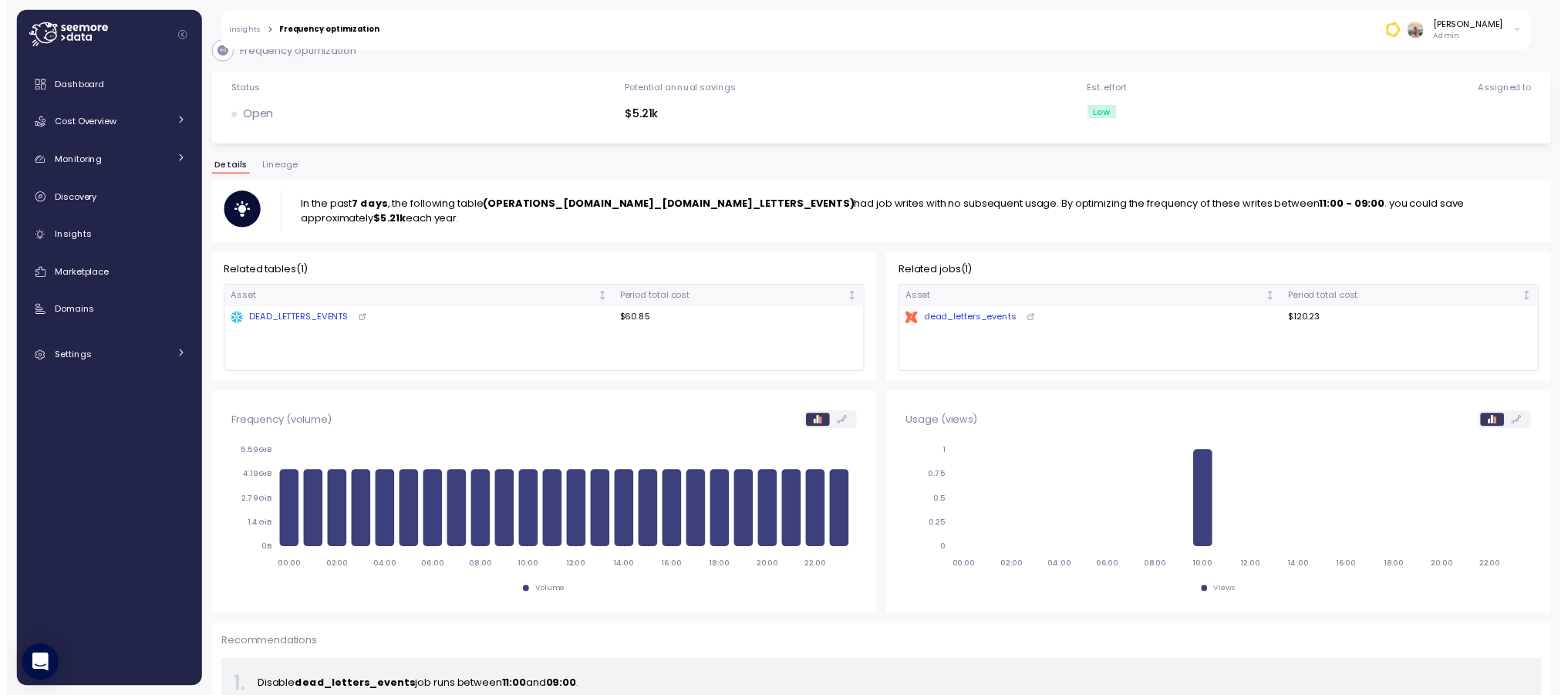
scroll to position [54, 0]
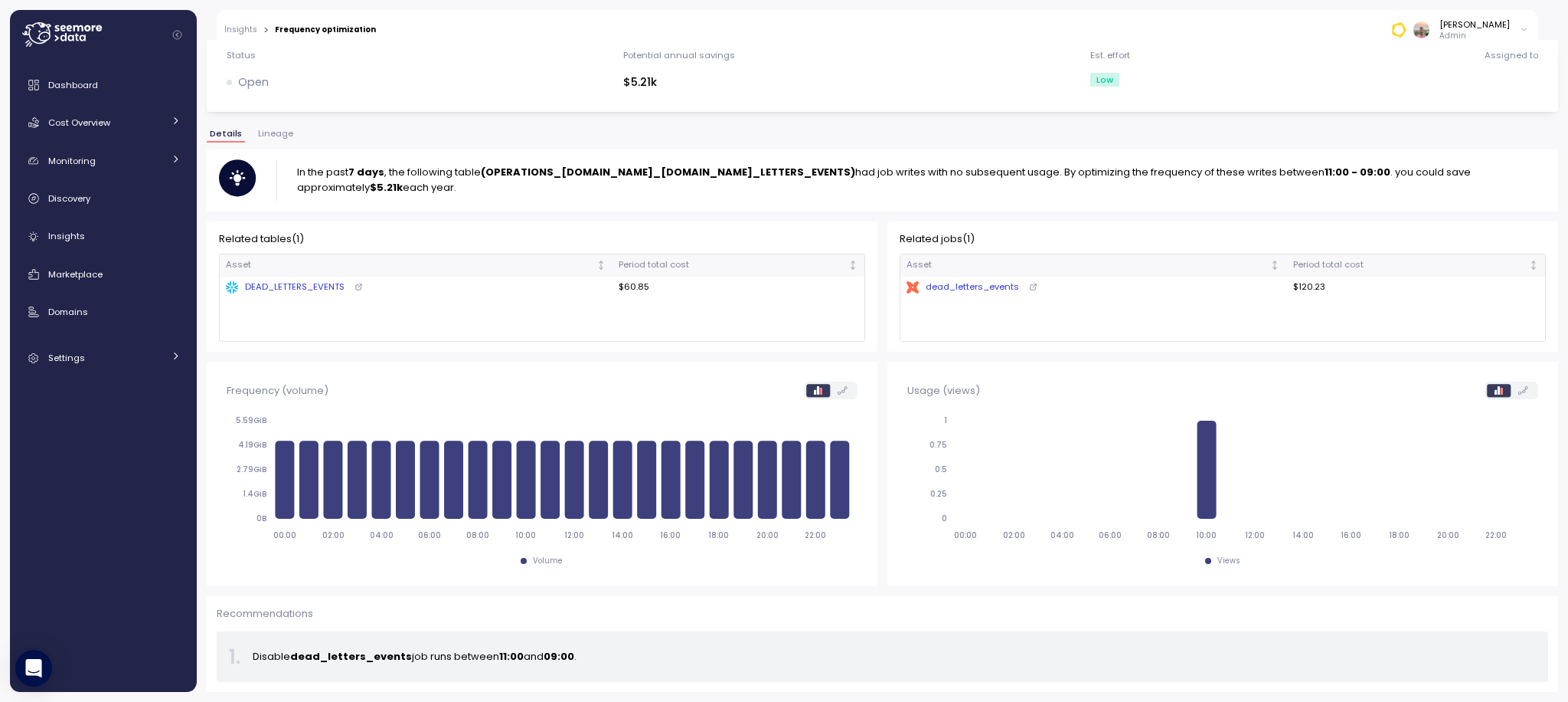
click at [316, 661] on strong "dead_letters_events" at bounding box center [351, 656] width 122 height 15
click at [57, 242] on span "Insights" at bounding box center [67, 235] width 37 height 13
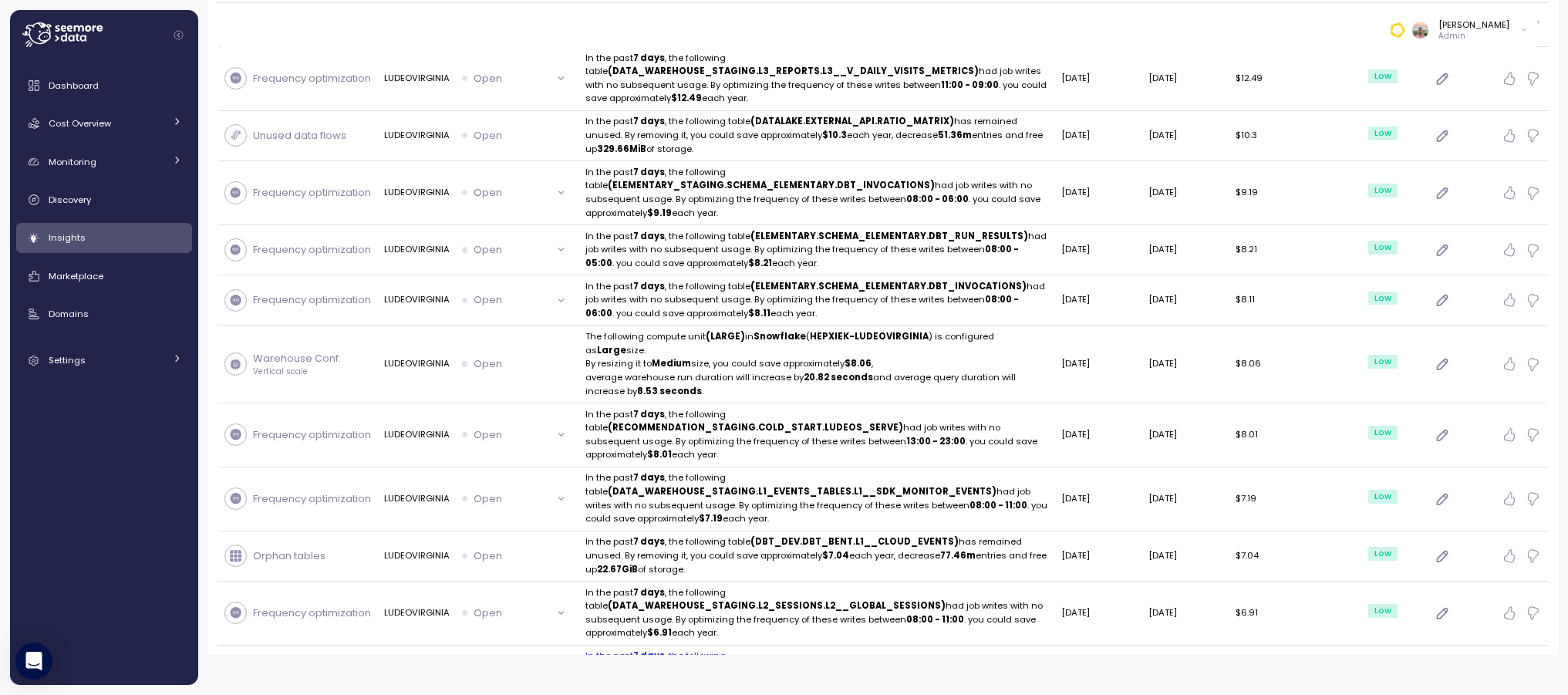
scroll to position [52, 0]
